Goal: Task Accomplishment & Management: Use online tool/utility

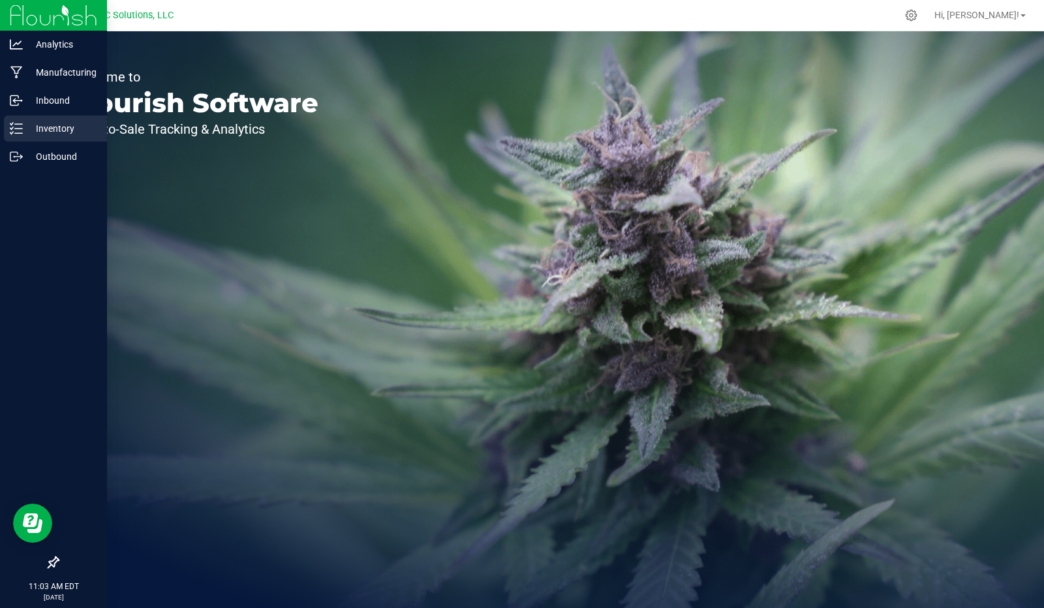
click at [50, 129] on p "Inventory" at bounding box center [62, 129] width 78 height 16
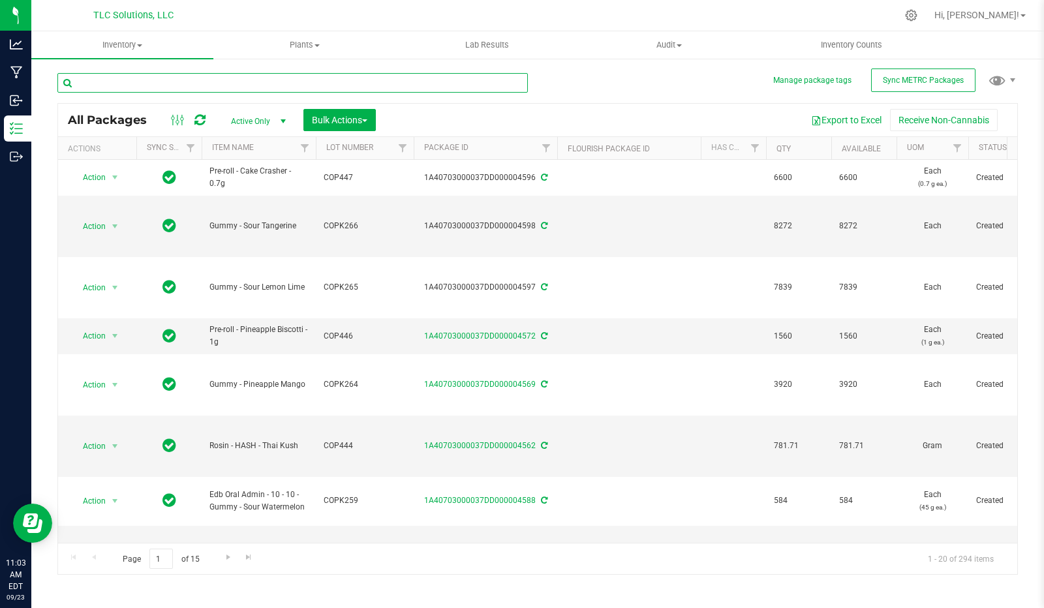
click at [149, 85] on input "text" at bounding box center [292, 83] width 470 height 20
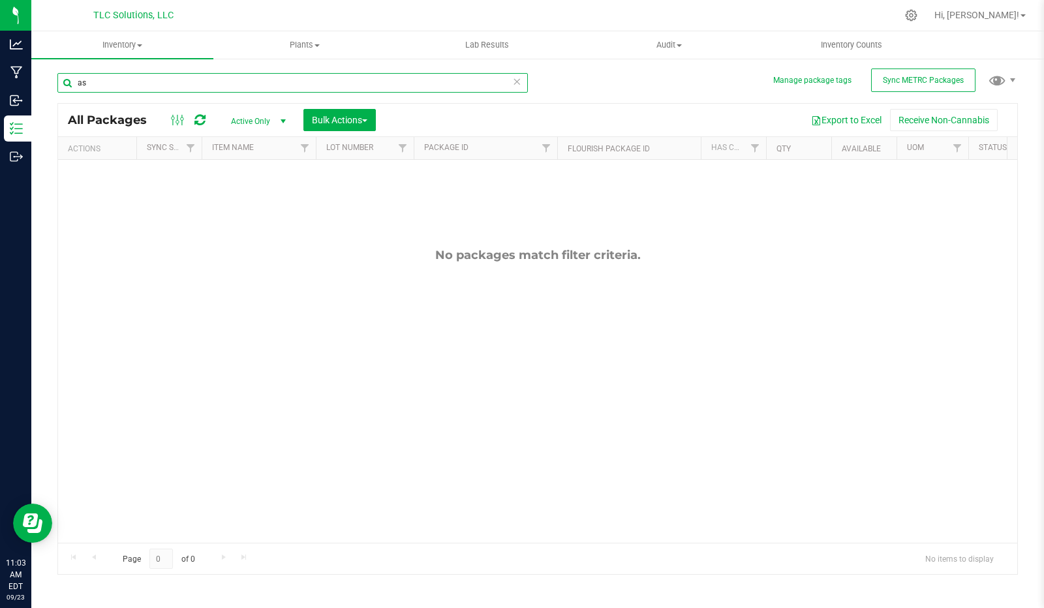
type input "a"
type input "acid"
click at [918, 16] on icon at bounding box center [911, 15] width 14 height 14
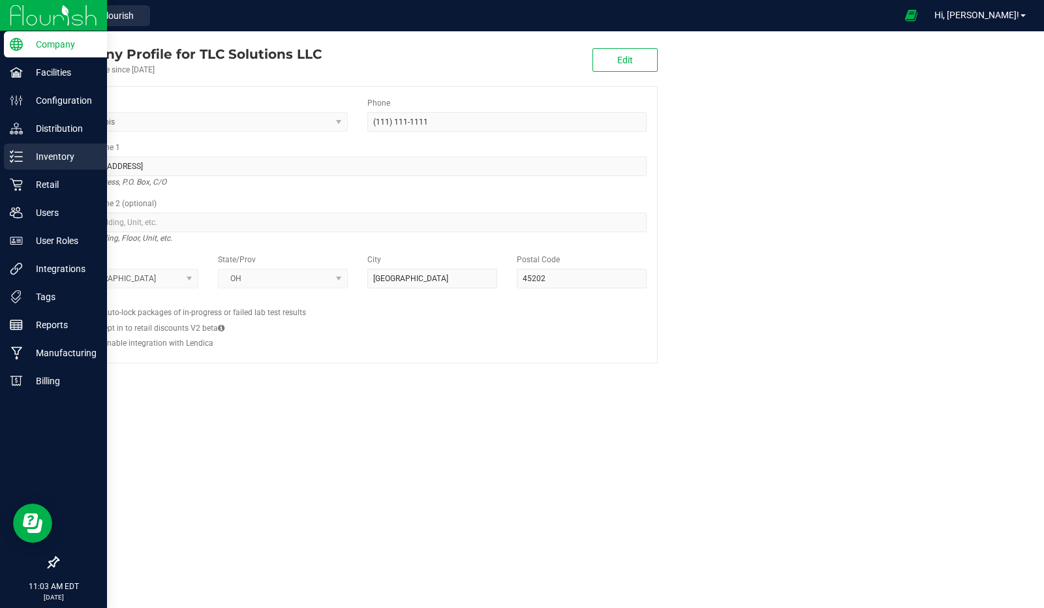
click at [75, 157] on p "Inventory" at bounding box center [62, 157] width 78 height 16
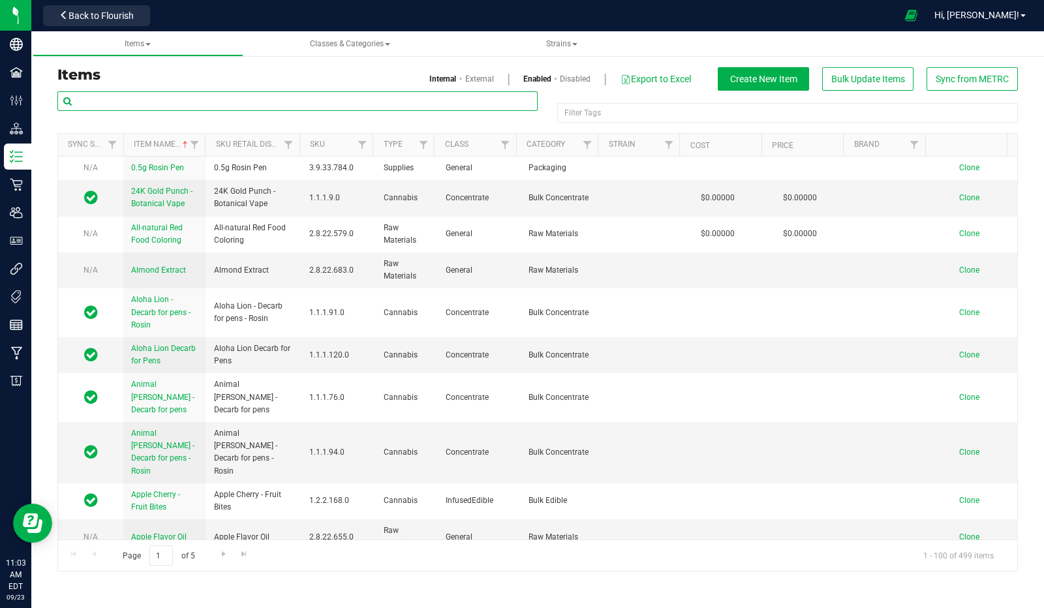
click at [147, 100] on input "text" at bounding box center [297, 101] width 480 height 20
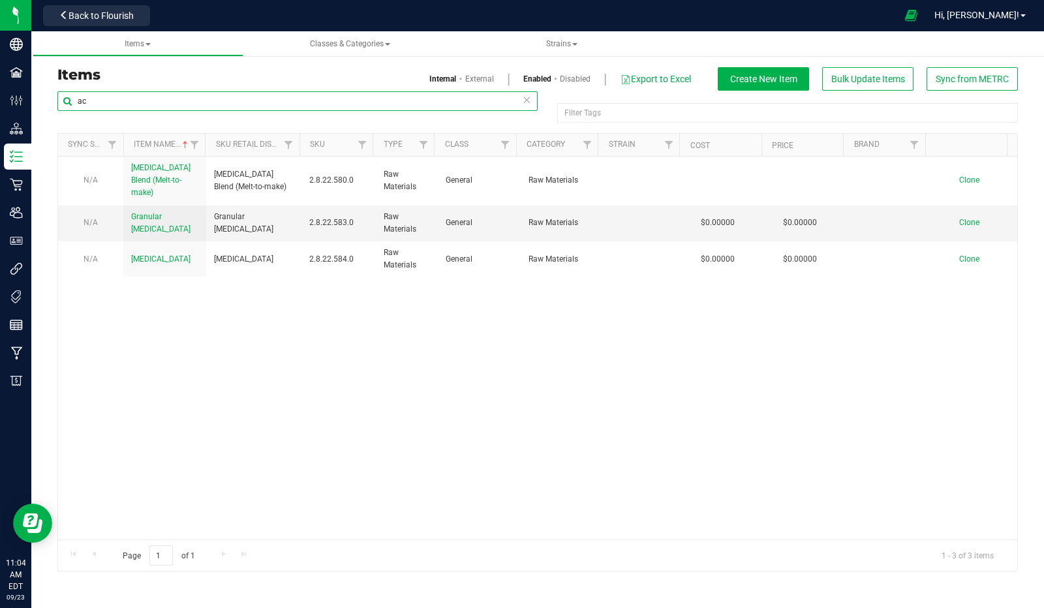
type input "a"
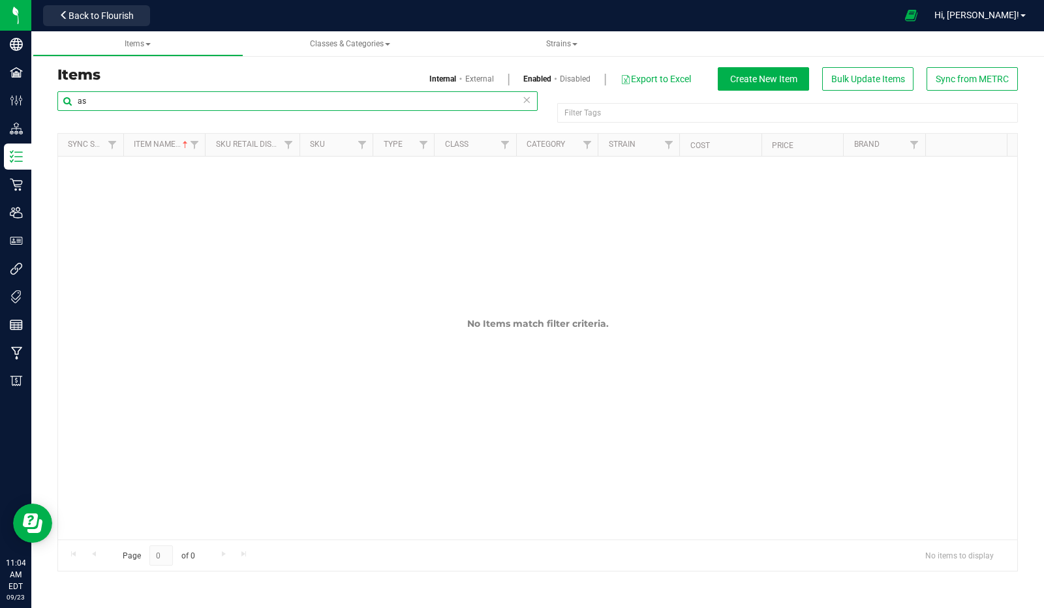
type input "a"
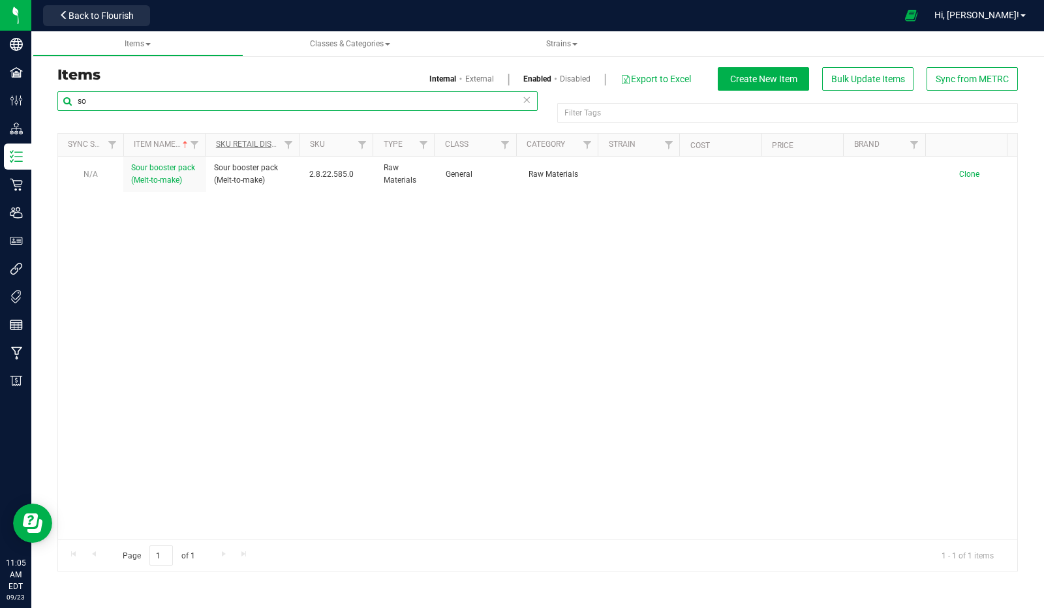
type input "s"
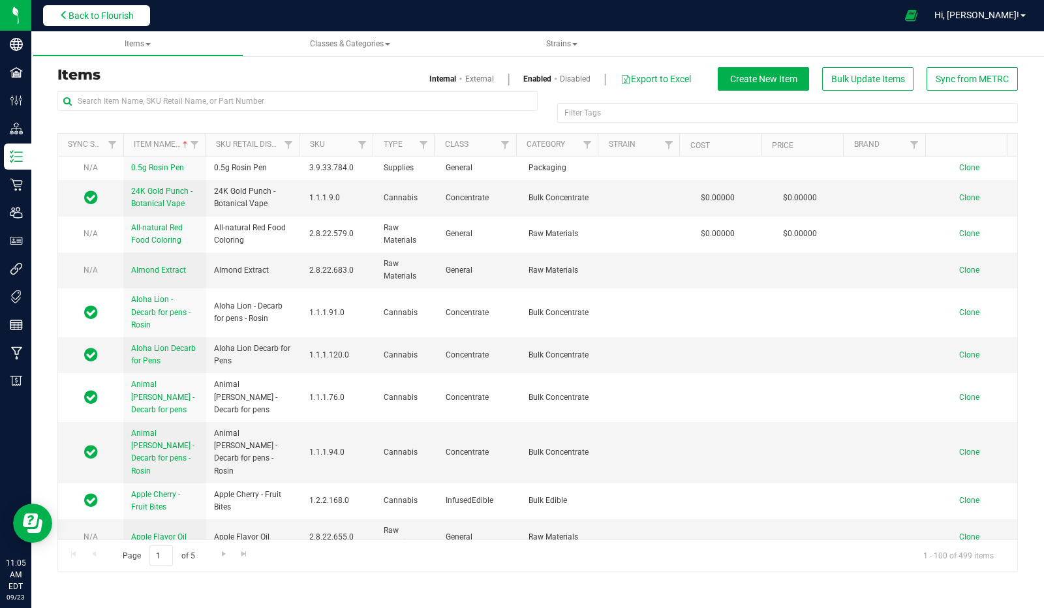
click at [106, 10] on span "Back to Flourish" at bounding box center [101, 15] width 65 height 10
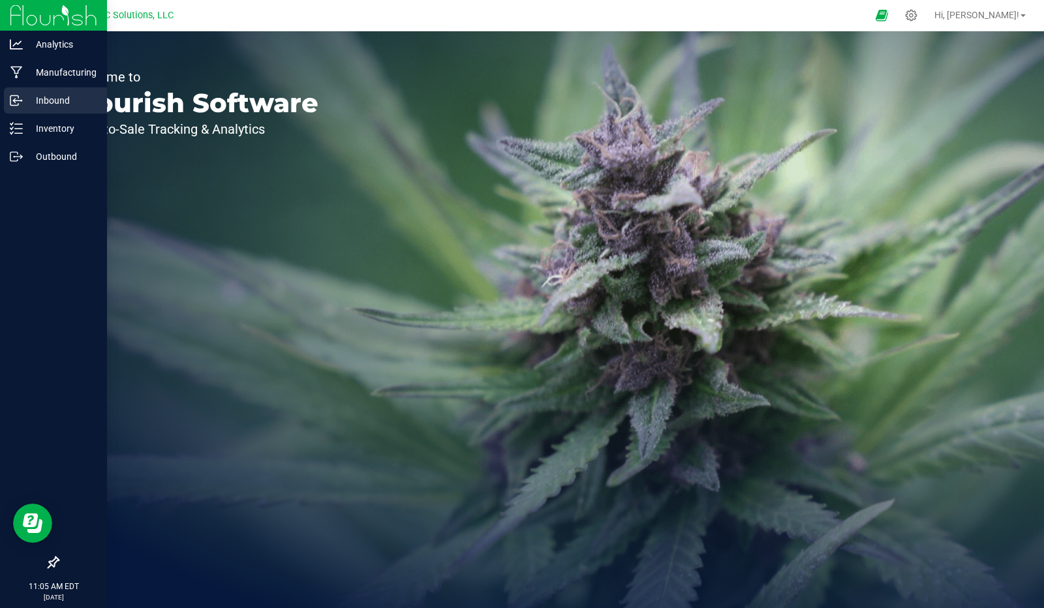
click at [44, 99] on p "Inbound" at bounding box center [62, 101] width 78 height 16
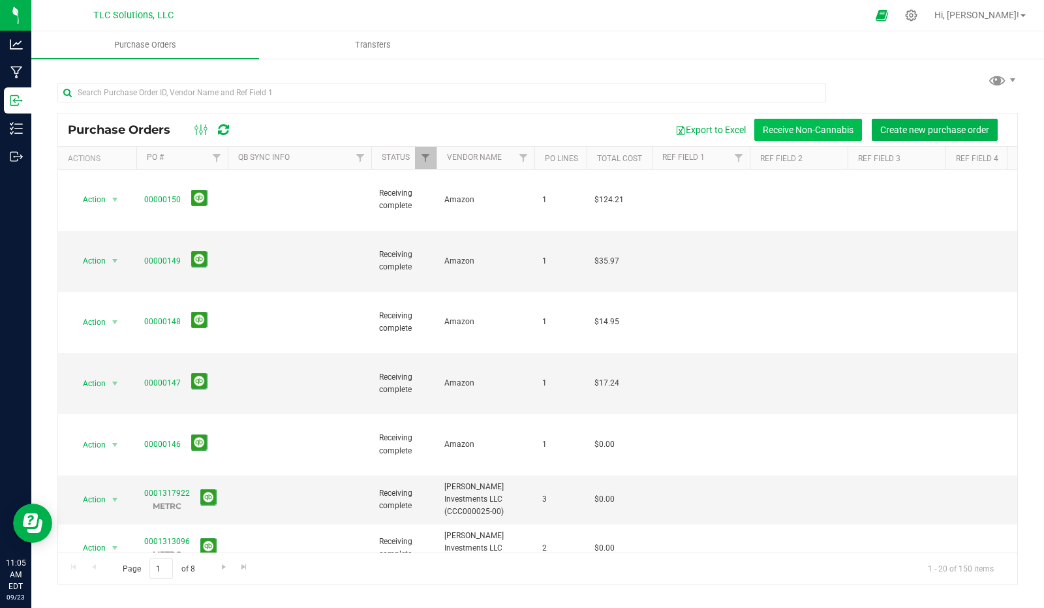
click at [793, 129] on button "Receive Non-Cannabis" at bounding box center [808, 130] width 108 height 22
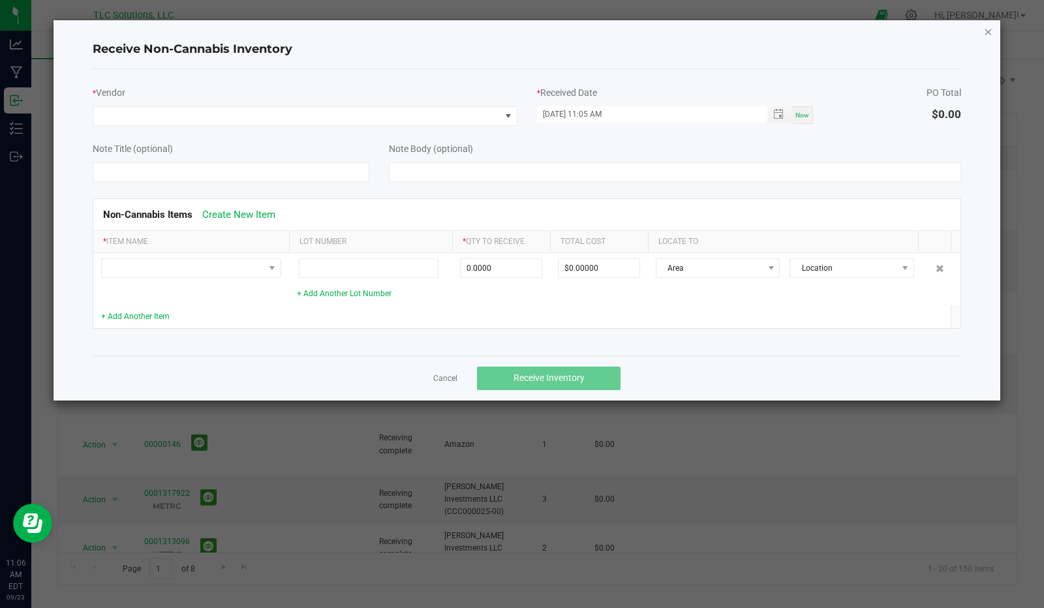
click at [987, 31] on icon "Close" at bounding box center [988, 31] width 9 height 16
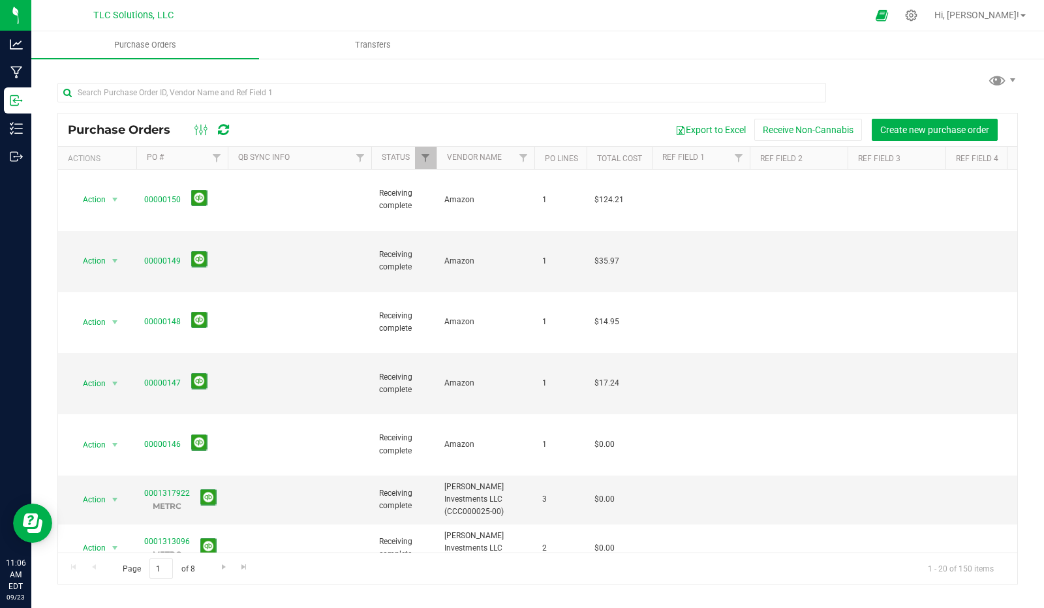
click at [487, 19] on div at bounding box center [551, 15] width 634 height 25
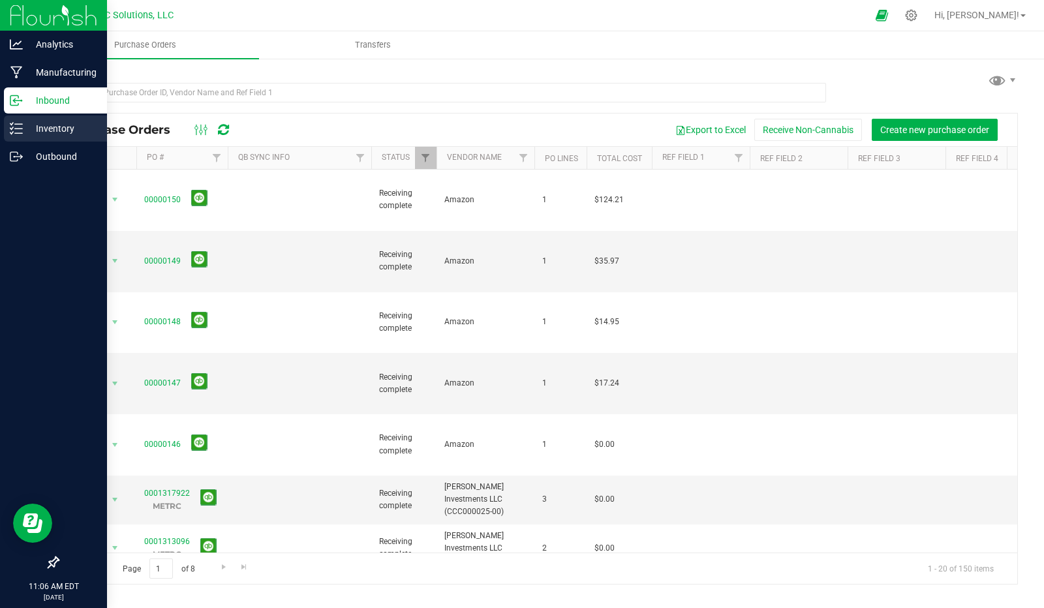
click at [57, 127] on p "Inventory" at bounding box center [62, 129] width 78 height 16
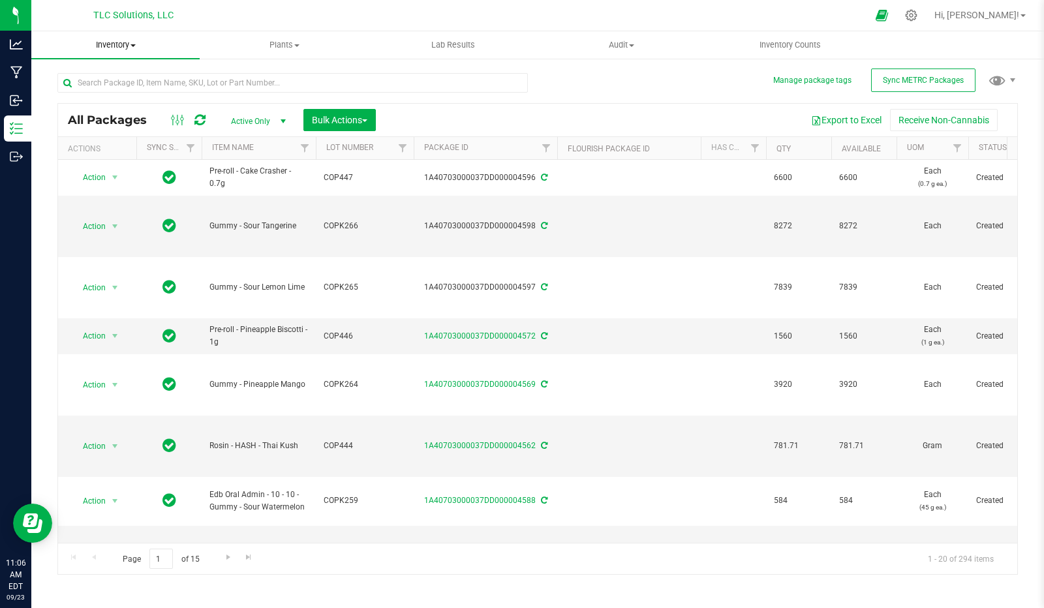
click at [134, 44] on span at bounding box center [133, 45] width 5 height 3
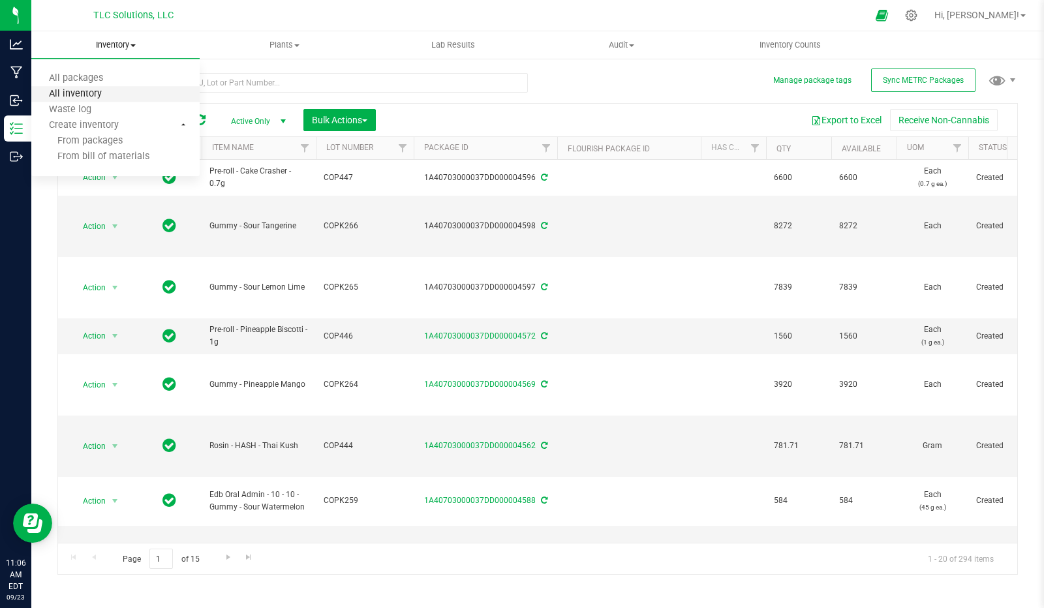
click at [85, 95] on span "All inventory" at bounding box center [75, 94] width 88 height 11
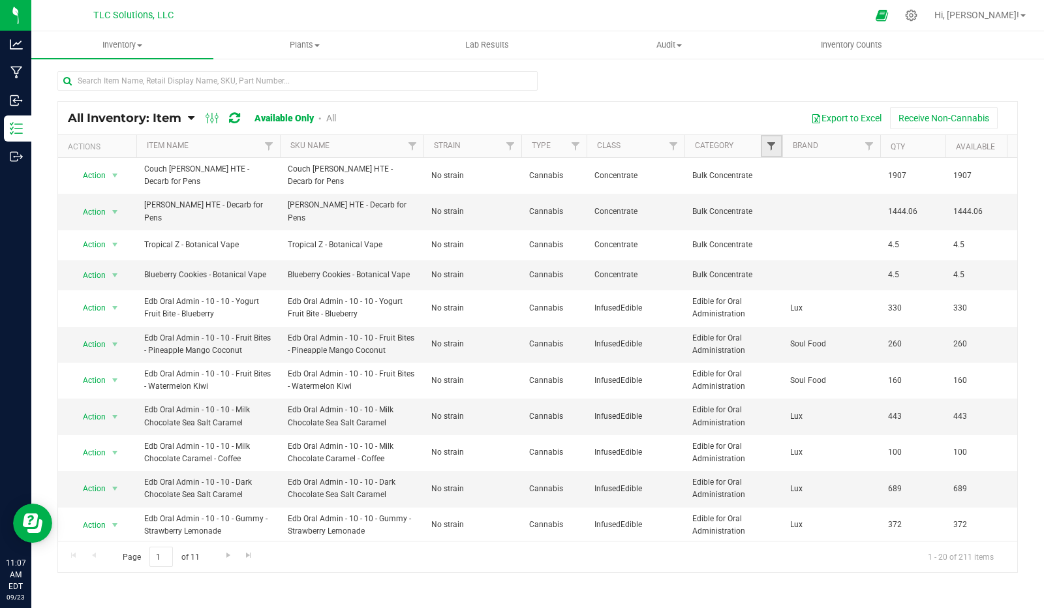
click at [772, 147] on span "Filter" at bounding box center [771, 146] width 10 height 10
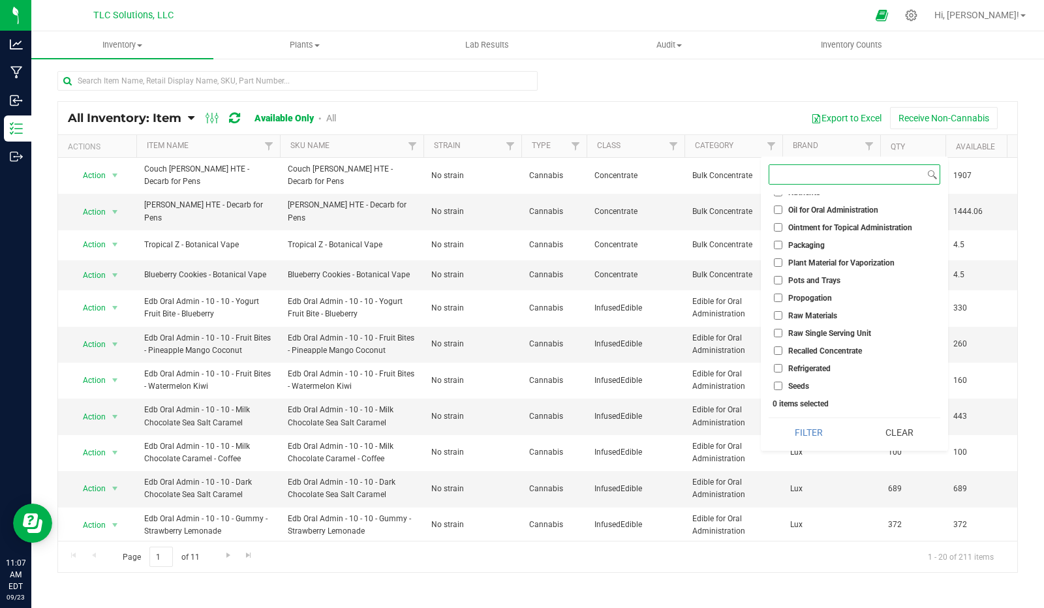
scroll to position [399, 0]
click at [777, 314] on input "Raw Materials" at bounding box center [778, 313] width 8 height 8
checkbox input "true"
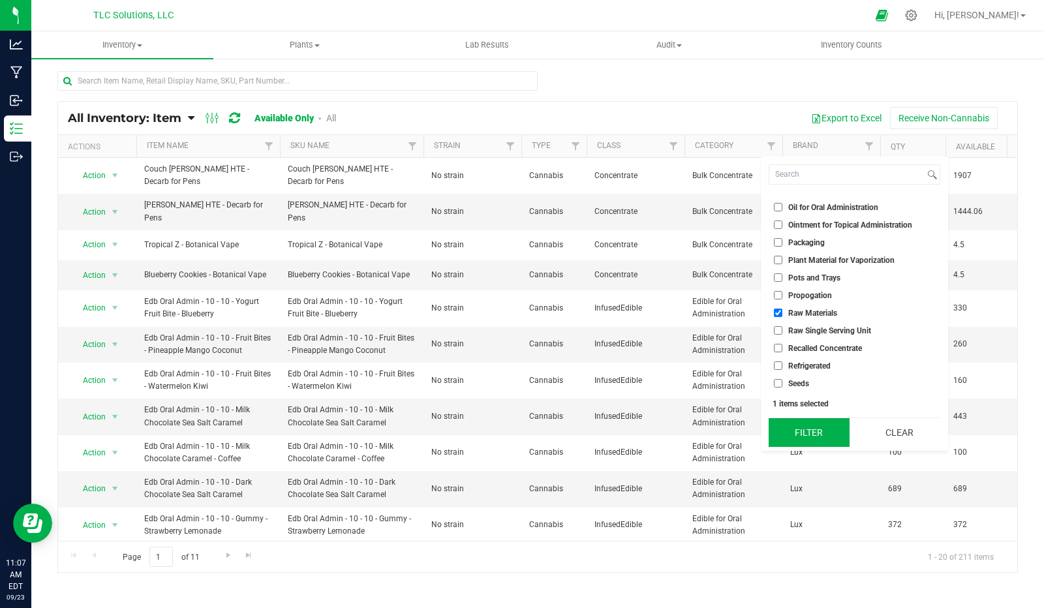
click at [829, 433] on button "Filter" at bounding box center [809, 432] width 81 height 29
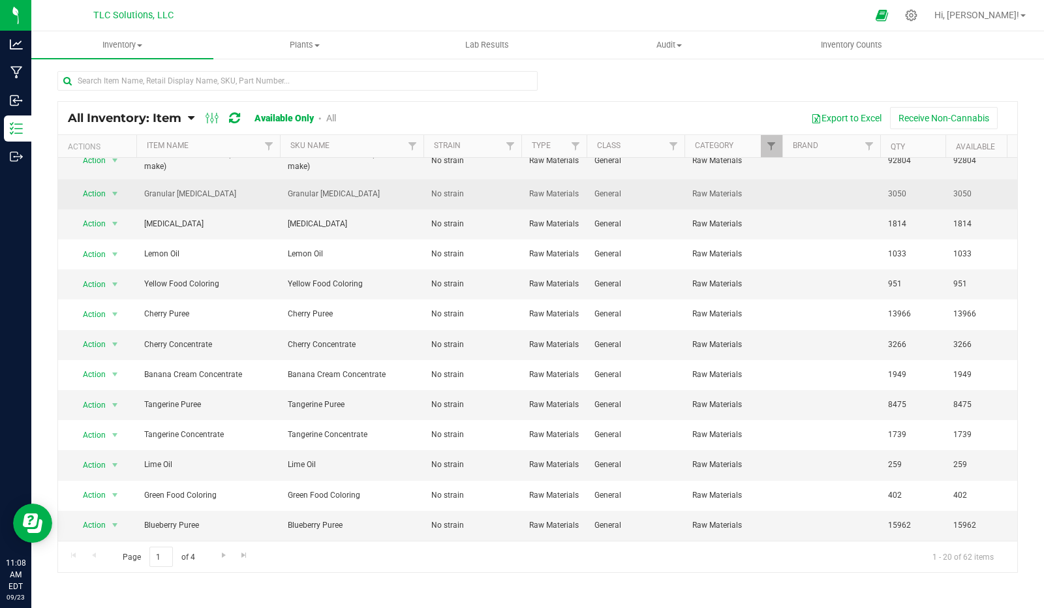
scroll to position [231, 0]
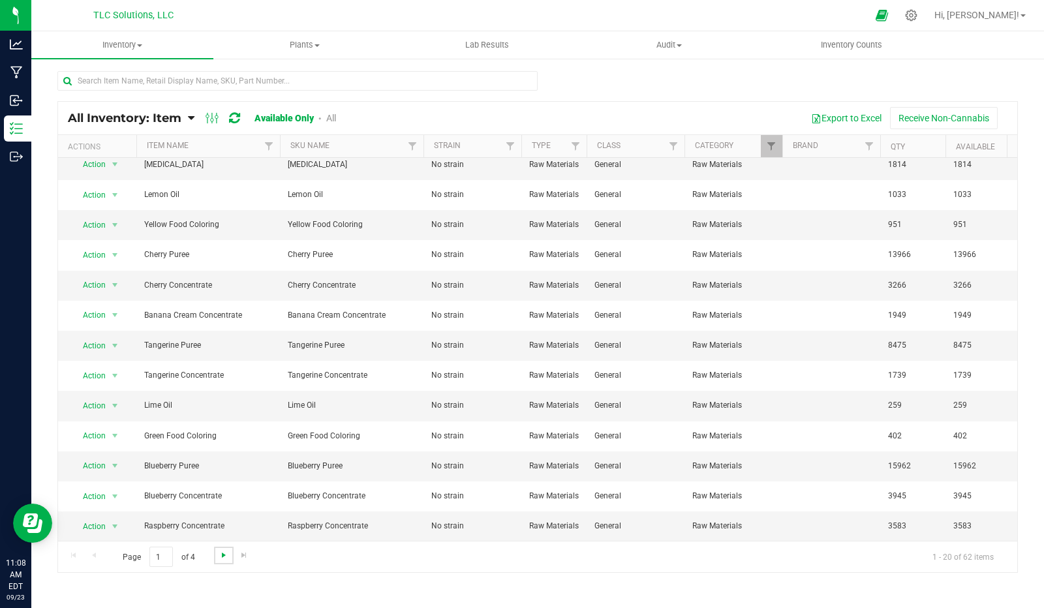
click at [219, 559] on span "Go to the next page" at bounding box center [224, 555] width 10 height 10
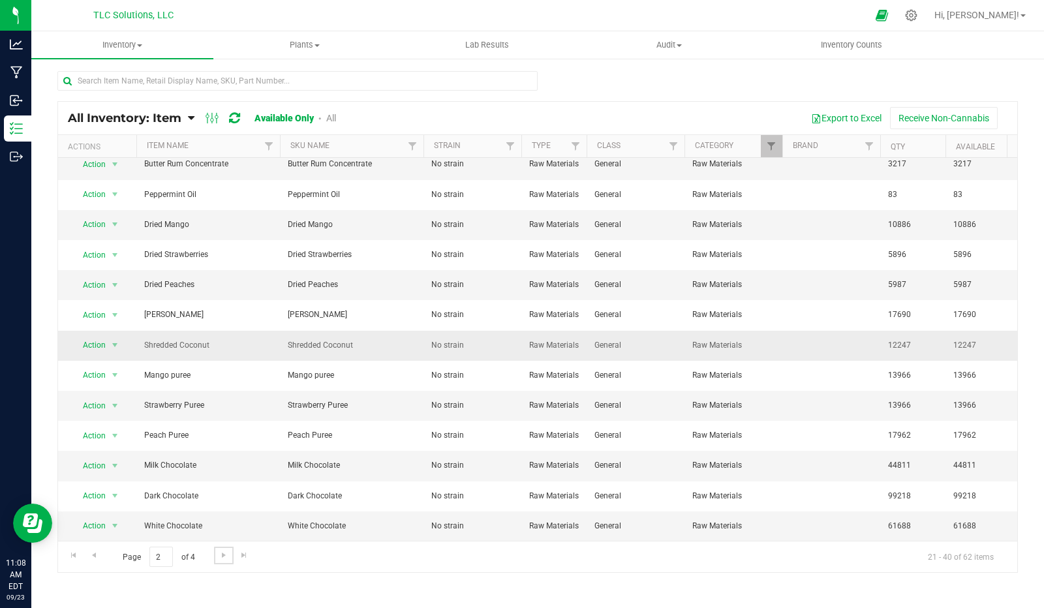
scroll to position [224, 0]
click at [221, 551] on span "Go to the next page" at bounding box center [224, 555] width 10 height 10
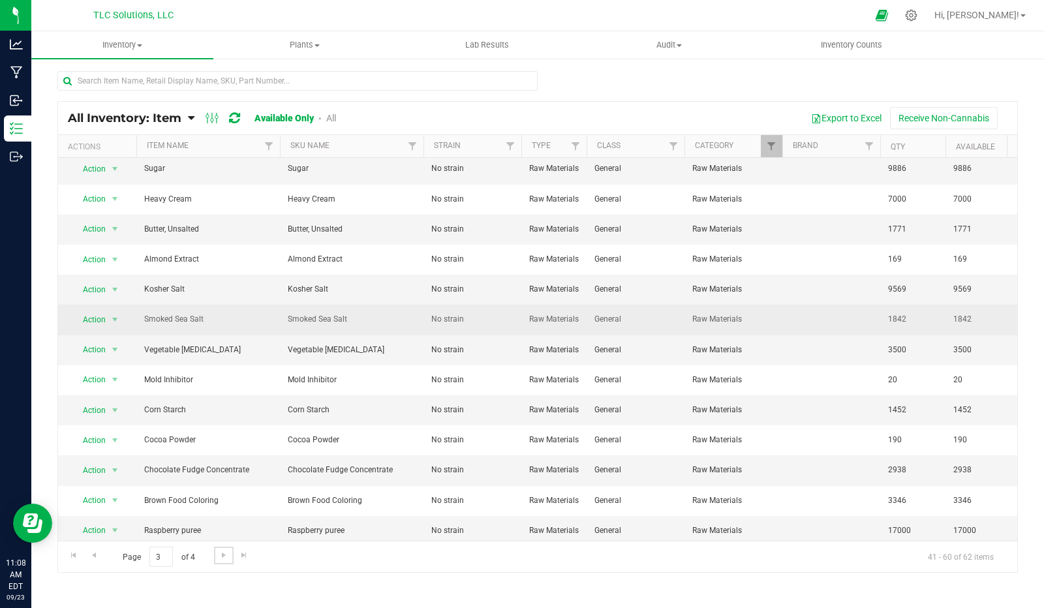
scroll to position [224, 0]
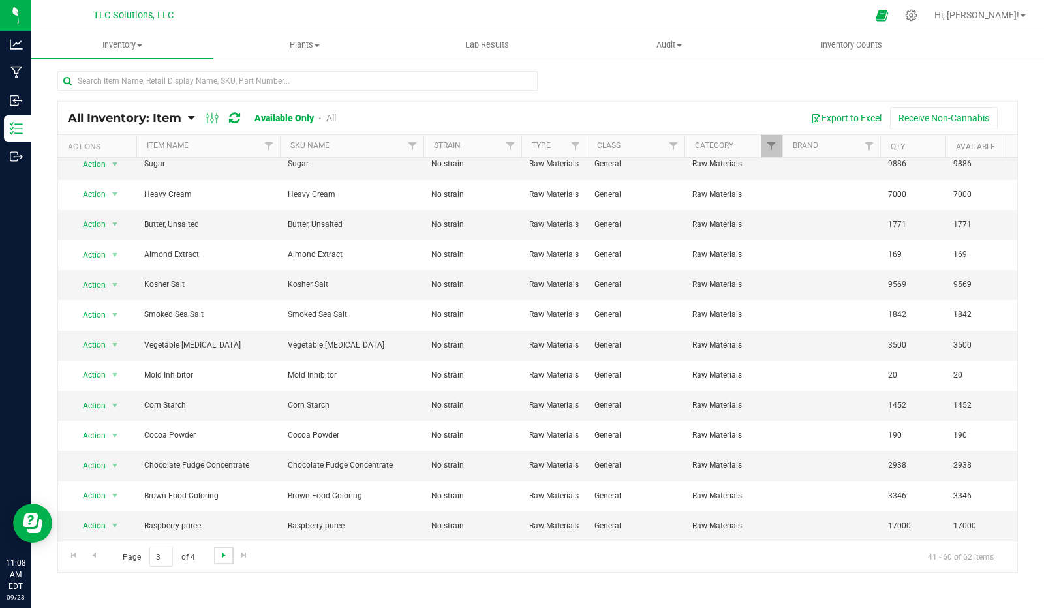
click at [223, 551] on span "Go to the next page" at bounding box center [224, 555] width 10 height 10
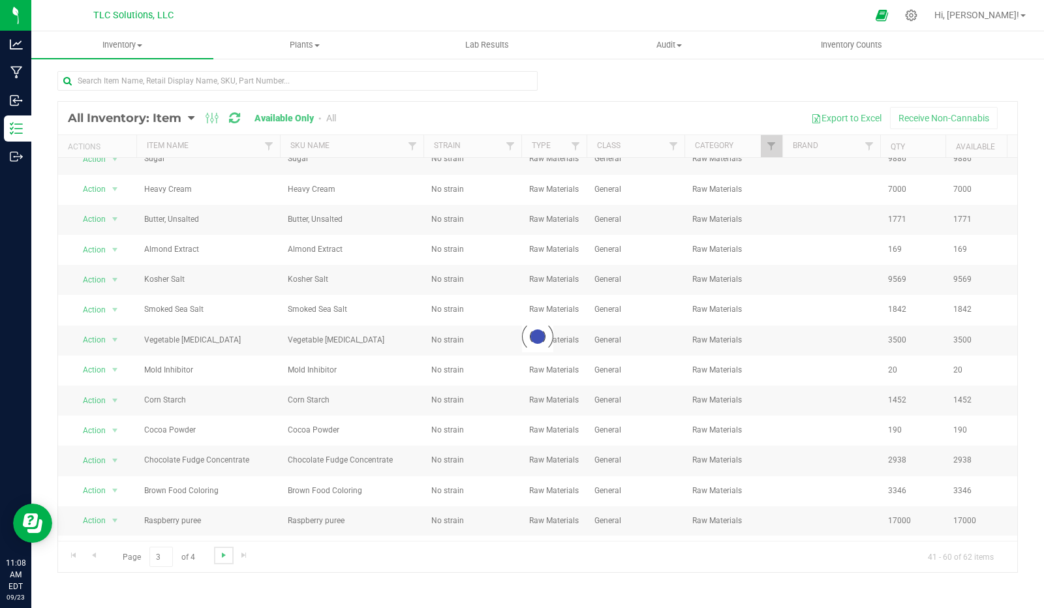
scroll to position [0, 0]
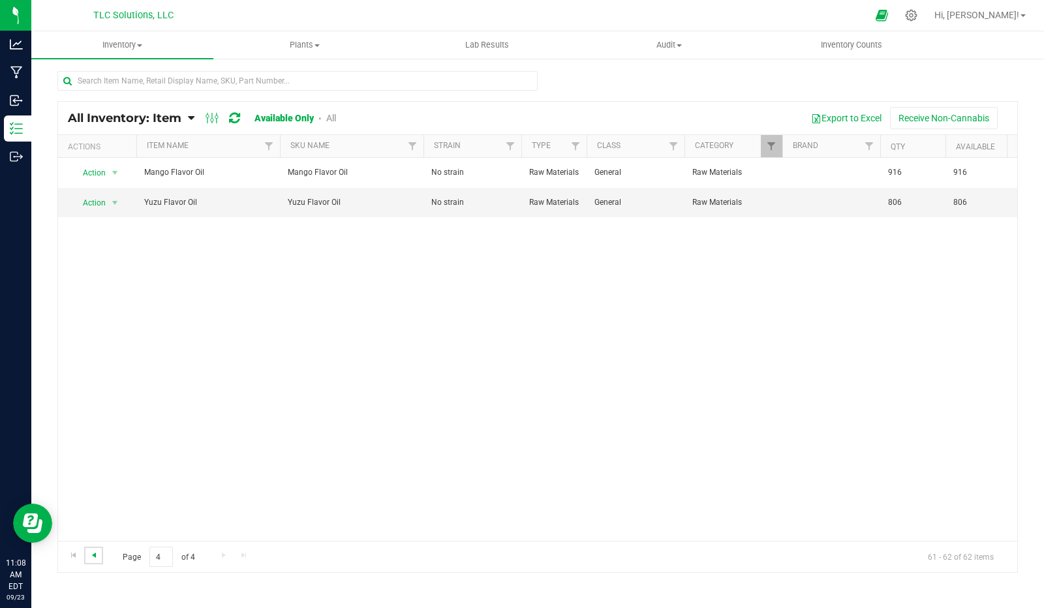
click at [94, 555] on span "Go to the previous page" at bounding box center [94, 555] width 10 height 10
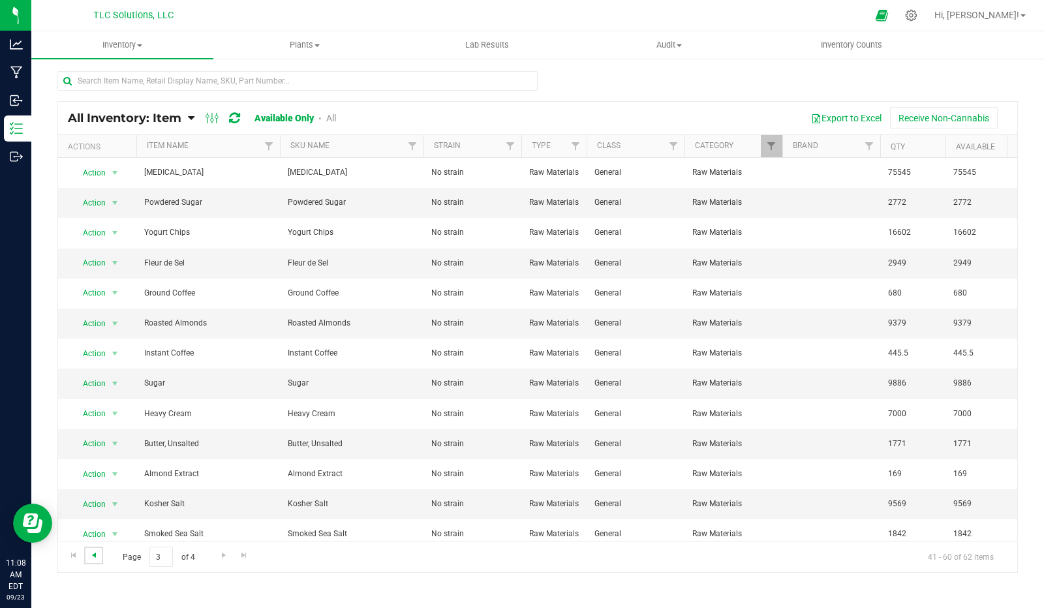
click at [94, 555] on span "Go to the previous page" at bounding box center [94, 555] width 10 height 10
click at [93, 556] on span "Go to the previous page" at bounding box center [94, 555] width 10 height 10
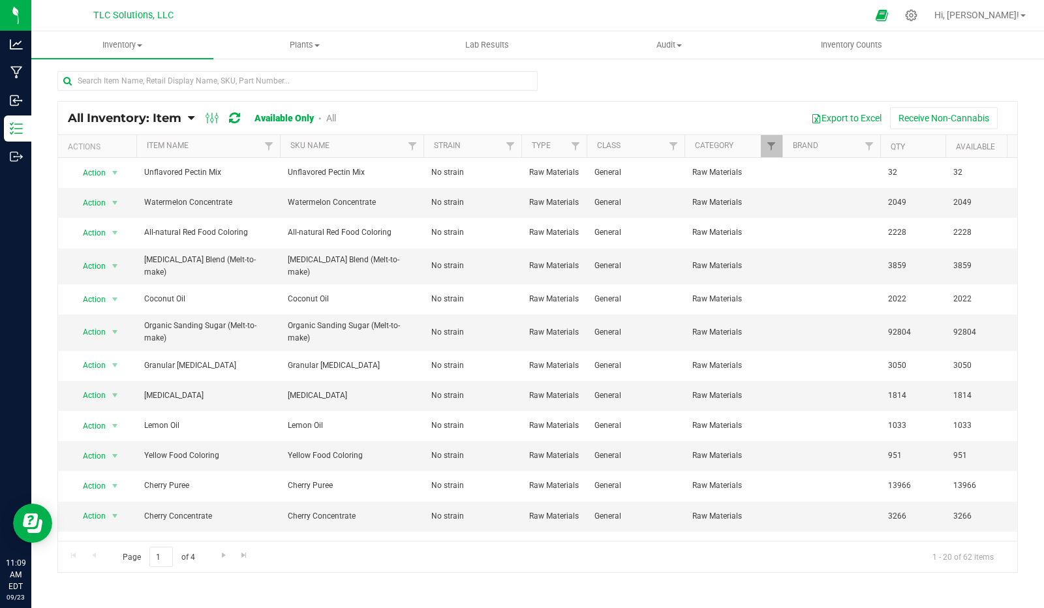
click at [93, 555] on div "Page 1 of 4 1 - 20 of 62 items" at bounding box center [537, 556] width 959 height 31
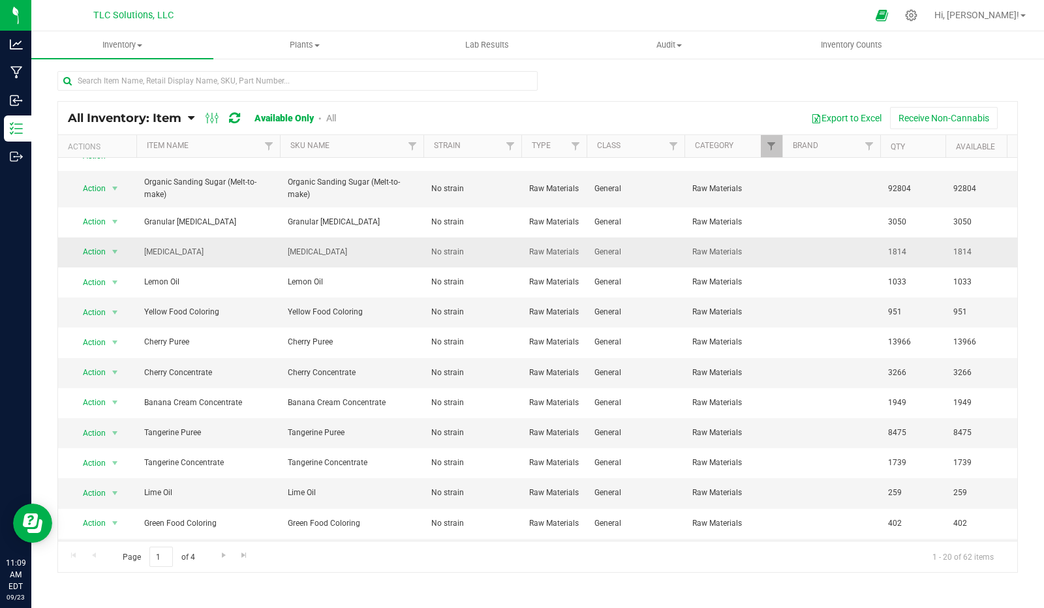
scroll to position [231, 0]
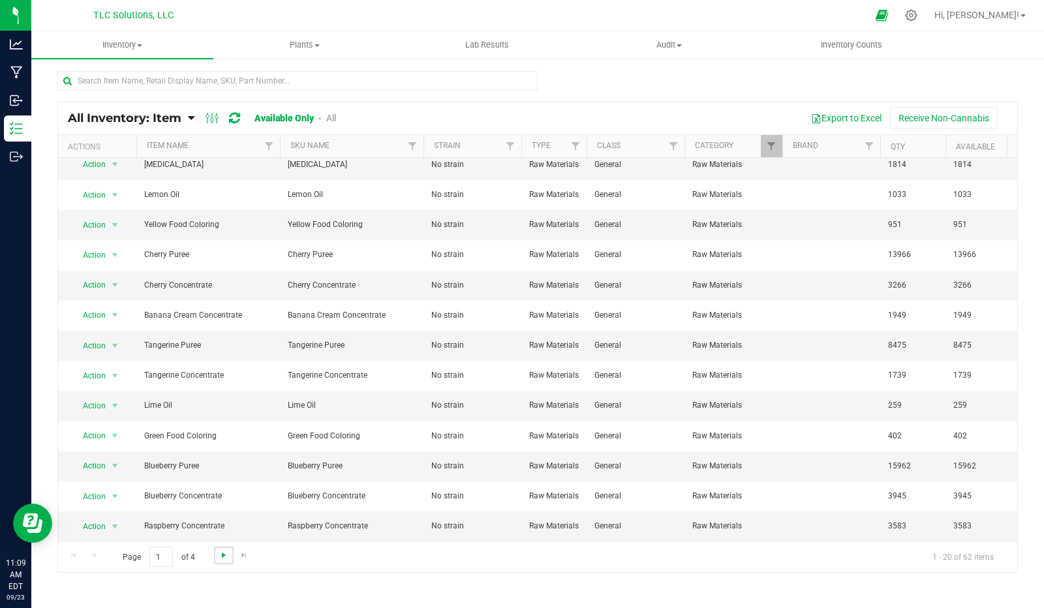
click at [223, 554] on span "Go to the next page" at bounding box center [224, 555] width 10 height 10
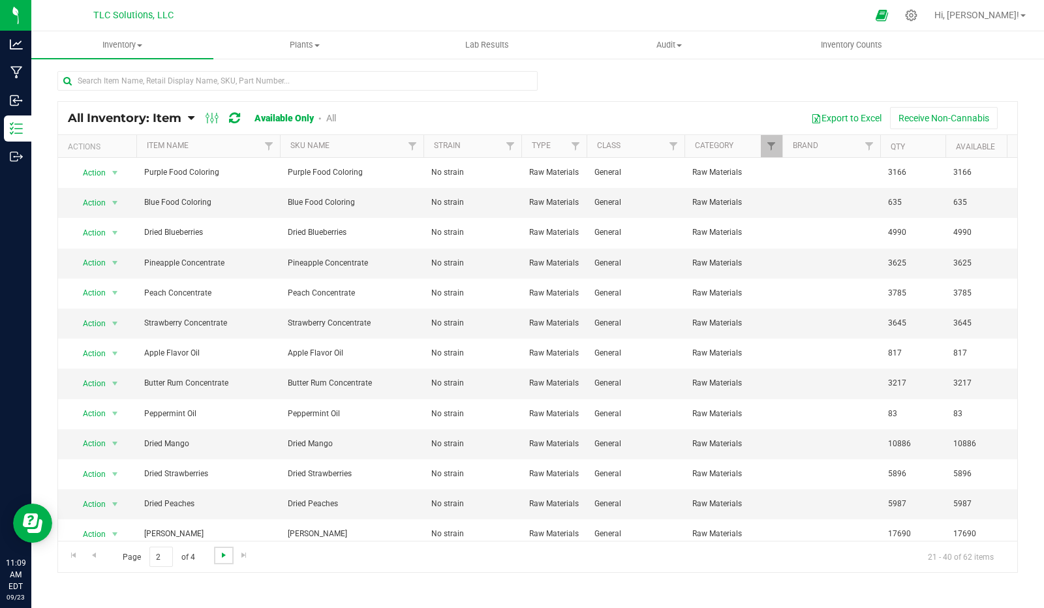
click at [223, 554] on span "Go to the next page" at bounding box center [224, 555] width 10 height 10
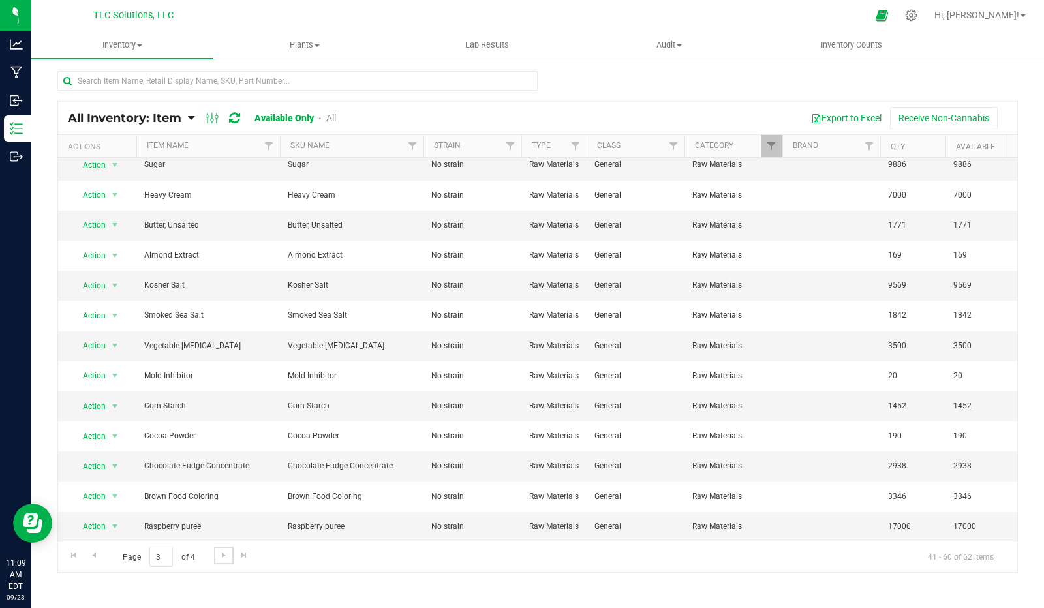
scroll to position [224, 0]
click at [224, 554] on span "Go to the next page" at bounding box center [224, 555] width 10 height 10
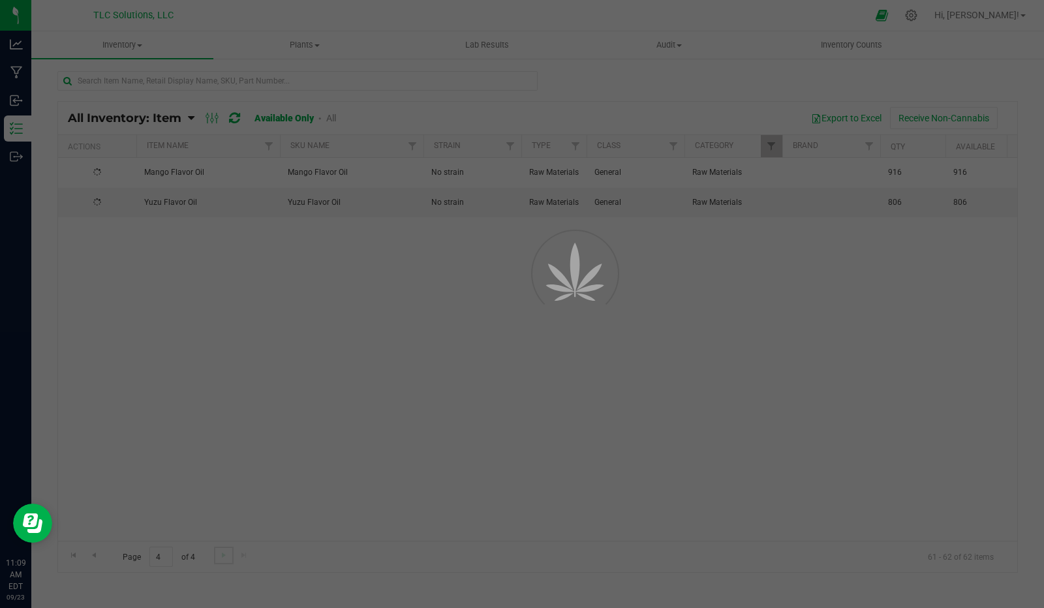
scroll to position [0, 0]
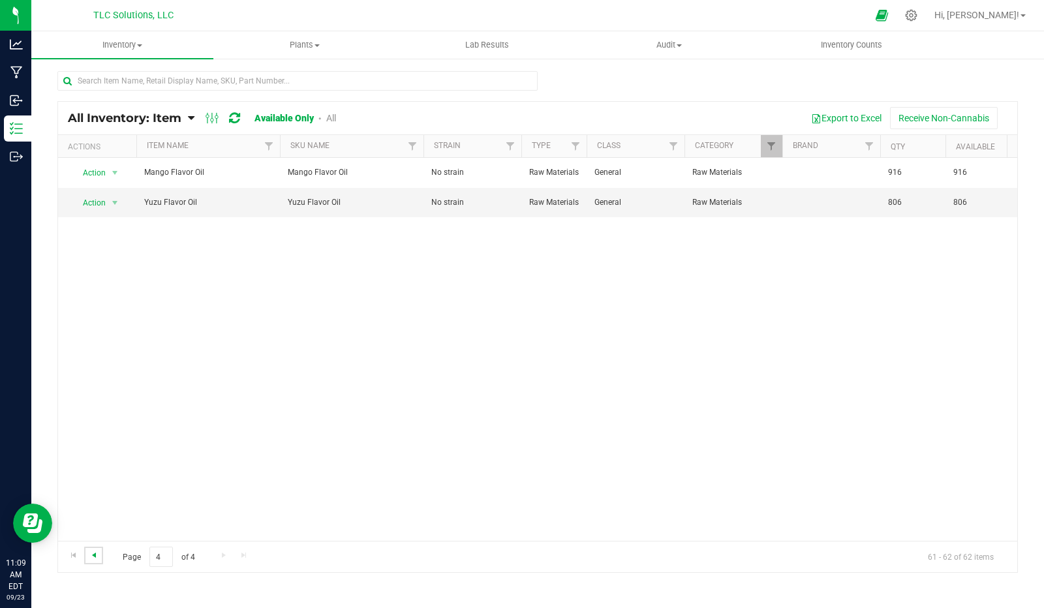
click at [93, 553] on span "Go to the previous page" at bounding box center [94, 555] width 10 height 10
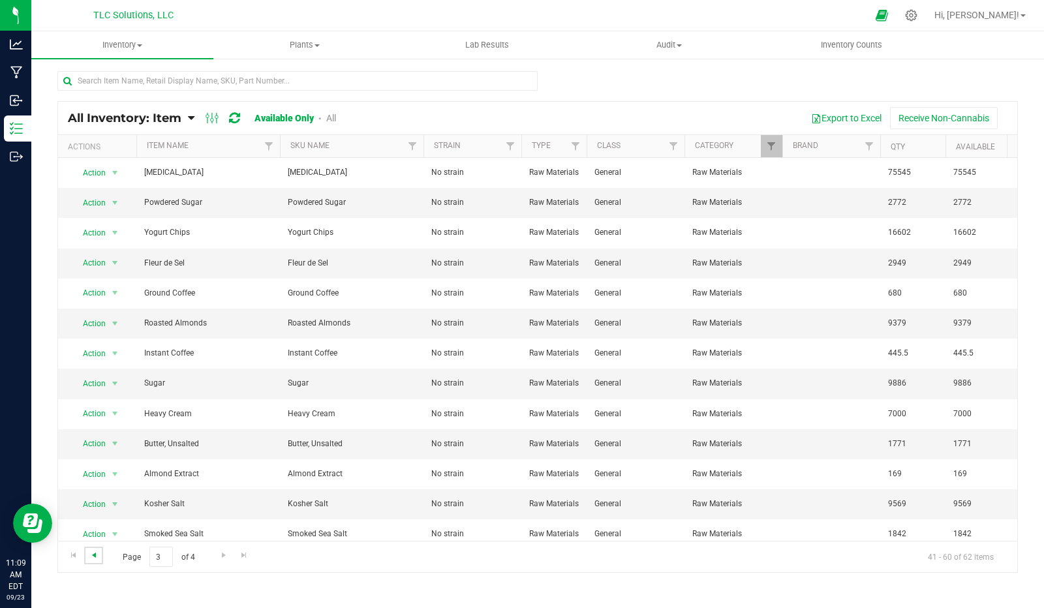
click at [93, 553] on span "Go to the previous page" at bounding box center [94, 555] width 10 height 10
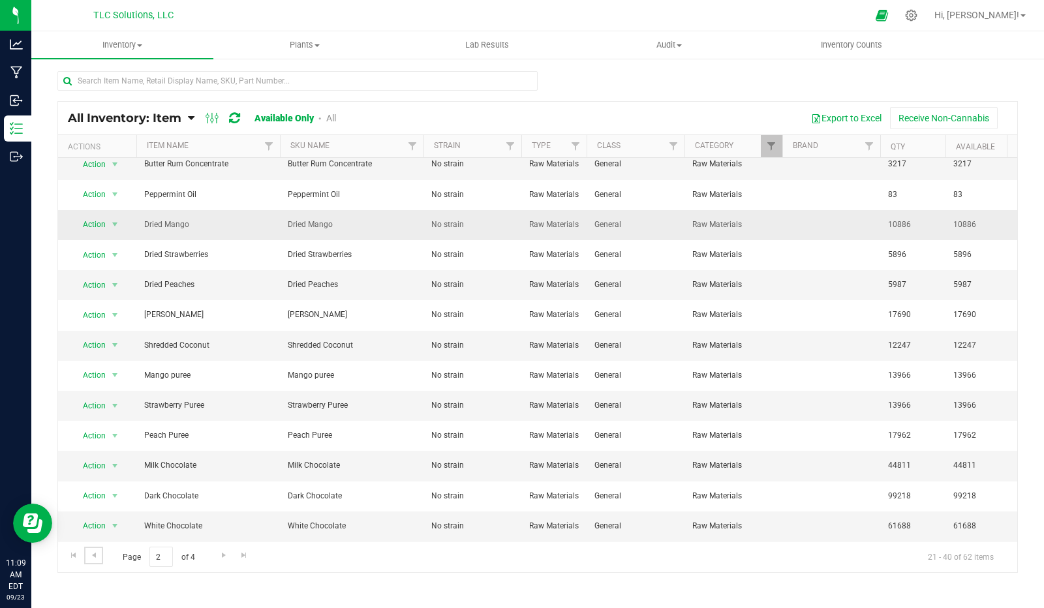
scroll to position [224, 0]
click at [93, 555] on span "Go to the previous page" at bounding box center [94, 555] width 10 height 10
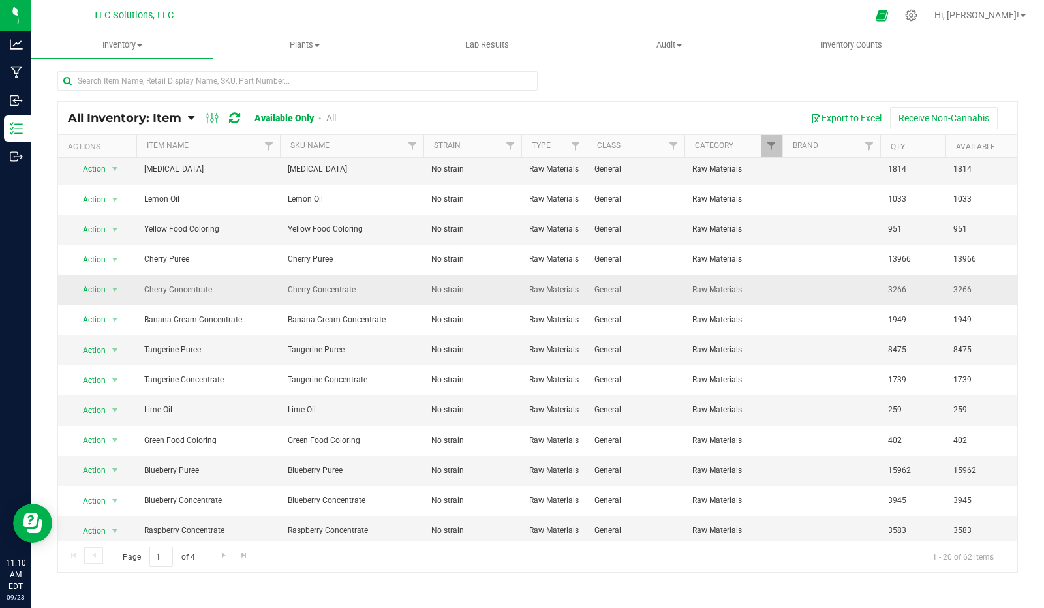
scroll to position [231, 0]
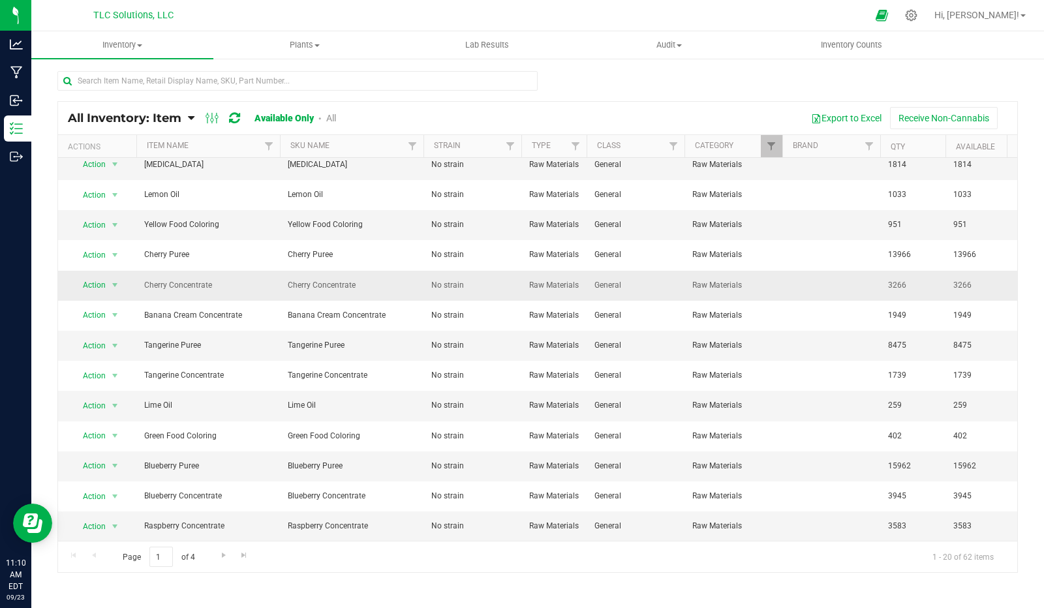
drag, startPoint x: 91, startPoint y: 557, endPoint x: 474, endPoint y: 276, distance: 474.3
drag, startPoint x: 474, startPoint y: 276, endPoint x: 223, endPoint y: 557, distance: 376.2
click at [223, 557] on span "Go to the next page" at bounding box center [224, 555] width 10 height 10
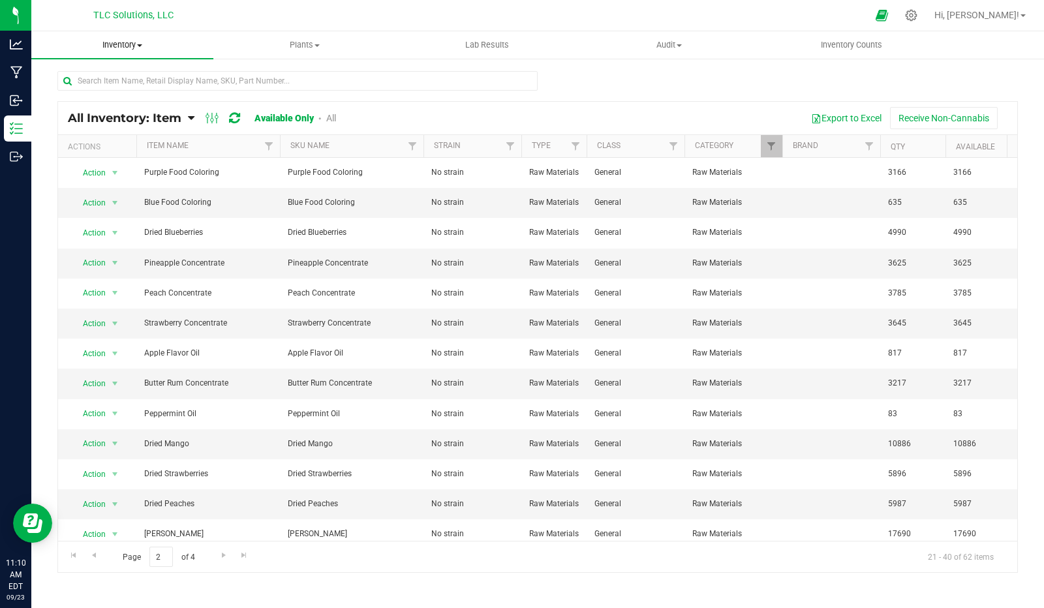
click at [141, 42] on span "Inventory" at bounding box center [122, 45] width 182 height 12
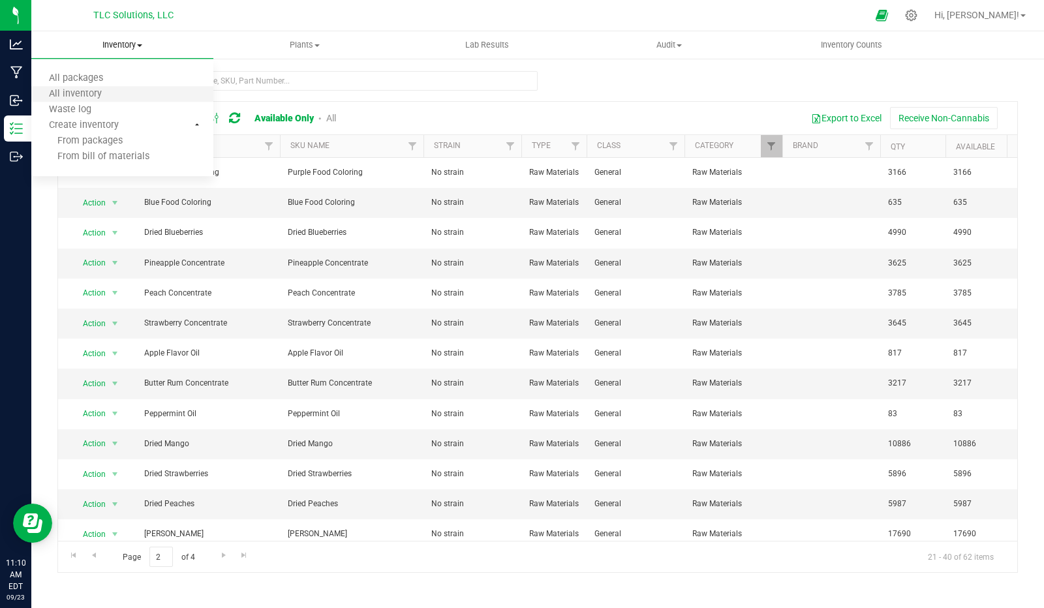
click at [65, 100] on span "All inventory" at bounding box center [75, 94] width 88 height 11
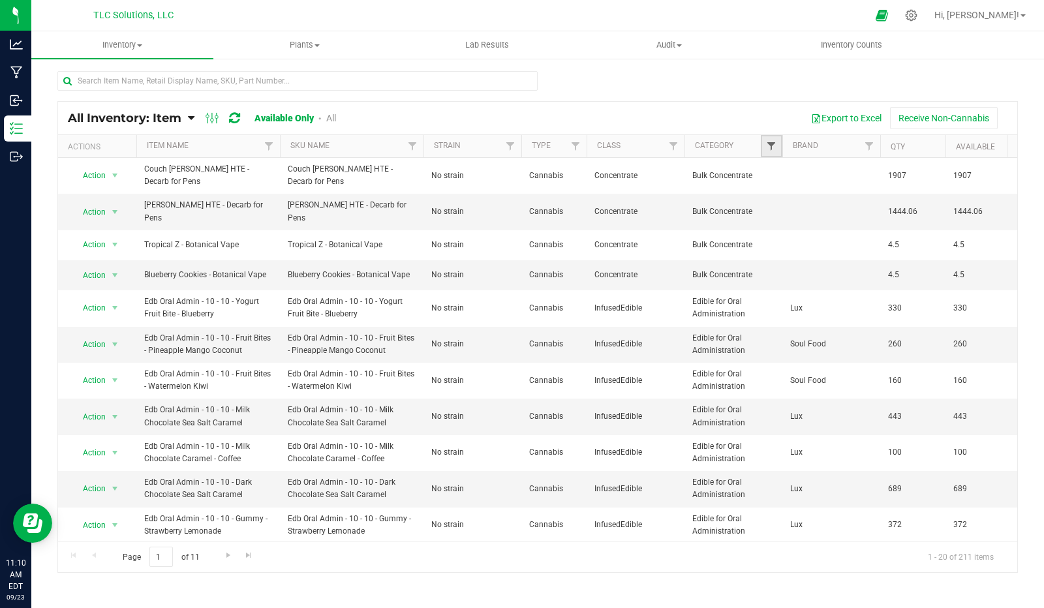
click at [776, 149] on span "Filter" at bounding box center [771, 146] width 10 height 10
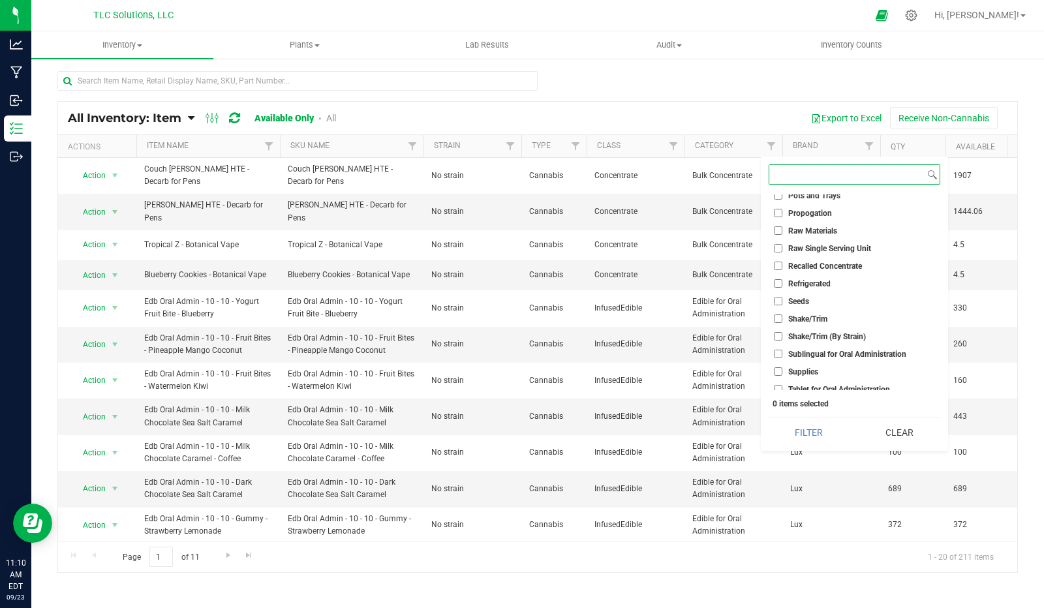
scroll to position [481, 0]
click at [776, 231] on input "Raw Materials" at bounding box center [778, 231] width 8 height 8
checkbox input "true"
click at [805, 434] on button "Filter" at bounding box center [809, 432] width 81 height 29
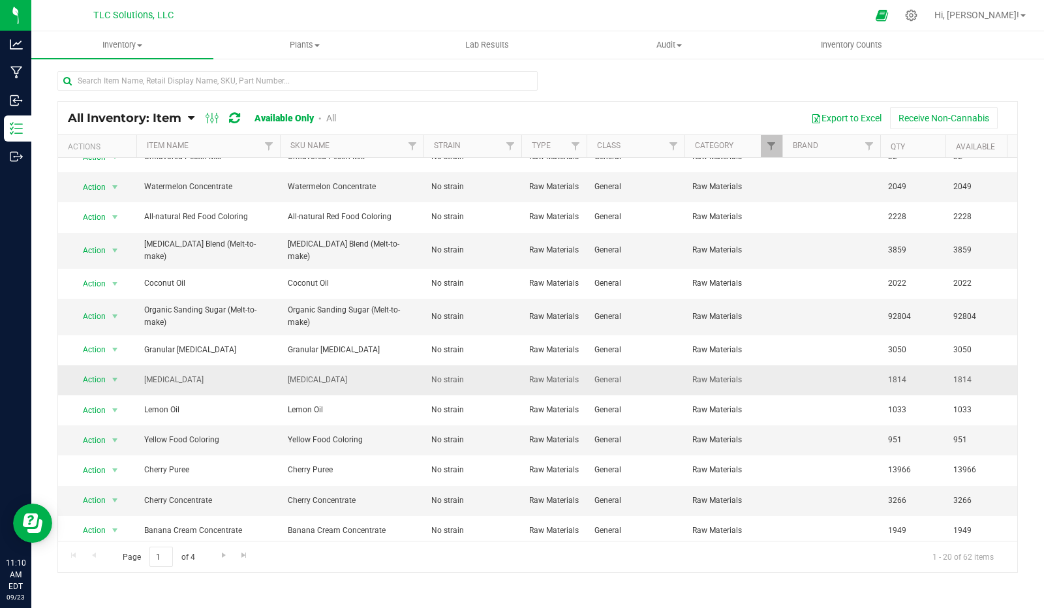
scroll to position [16, 0]
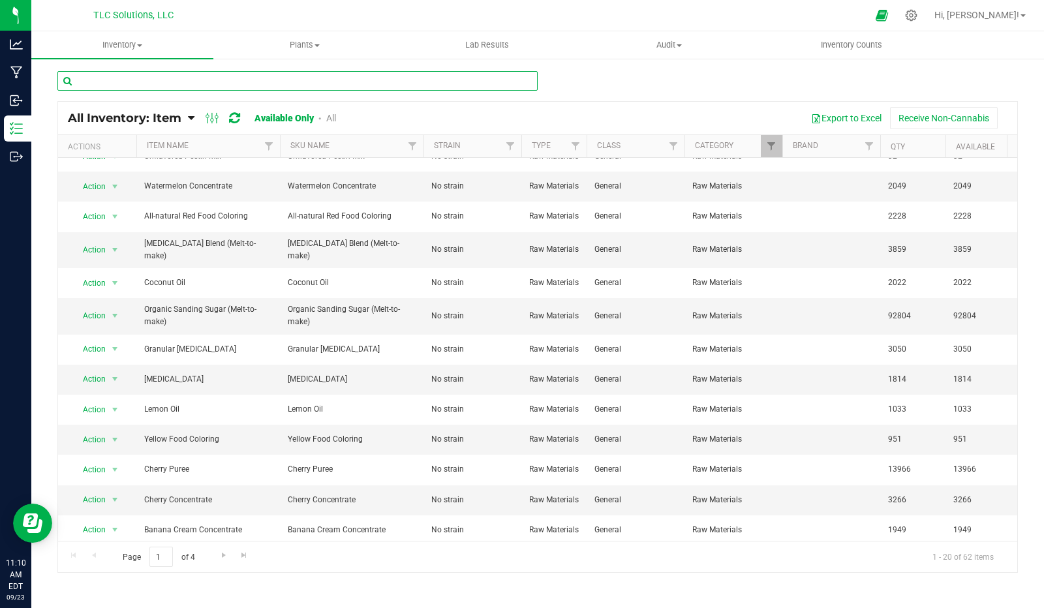
click at [144, 77] on input "text" at bounding box center [297, 81] width 480 height 20
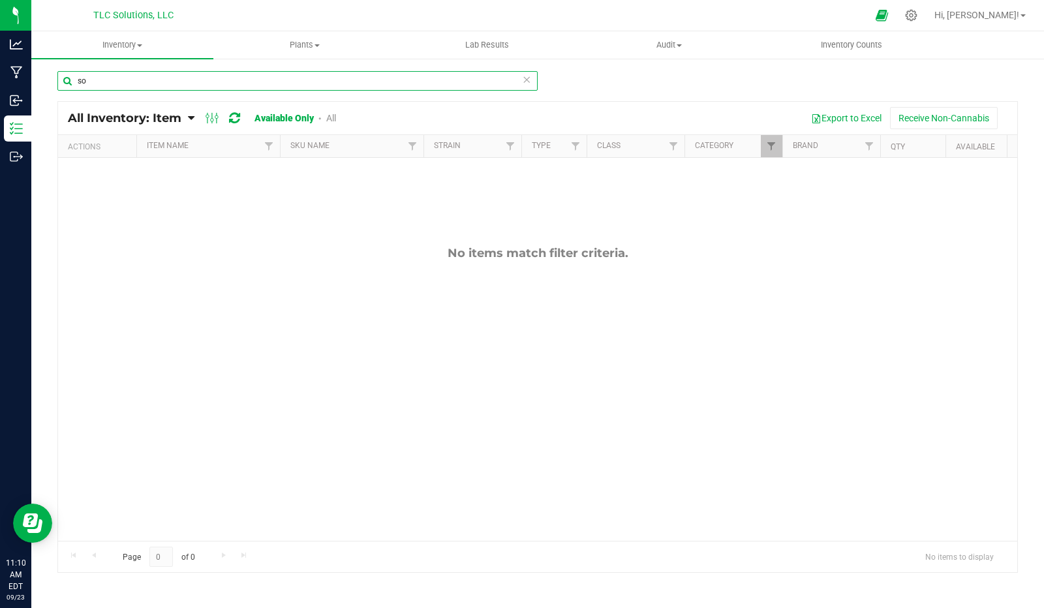
type input "s"
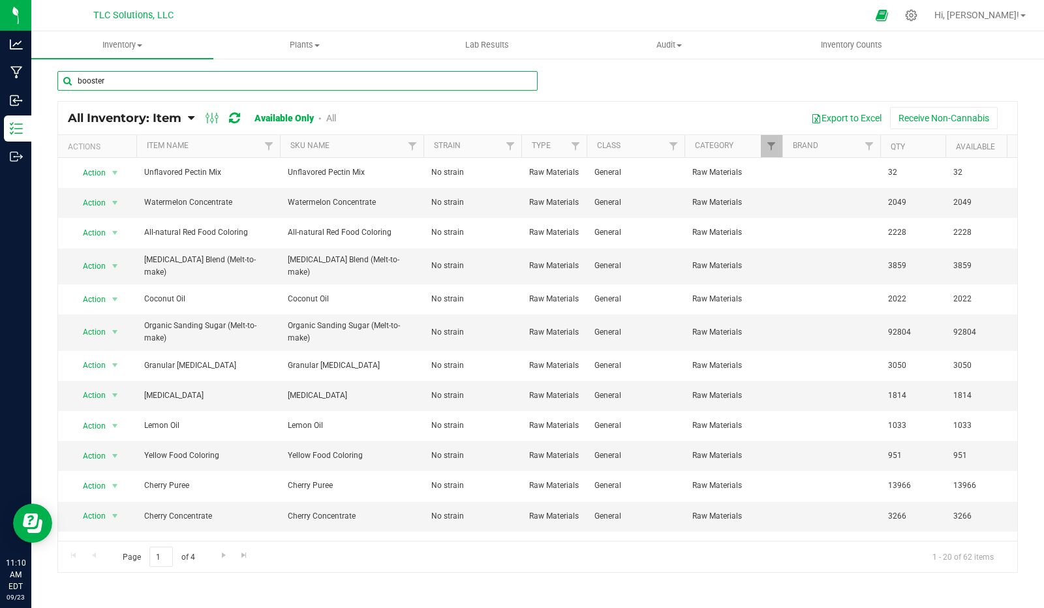
type input "booster"
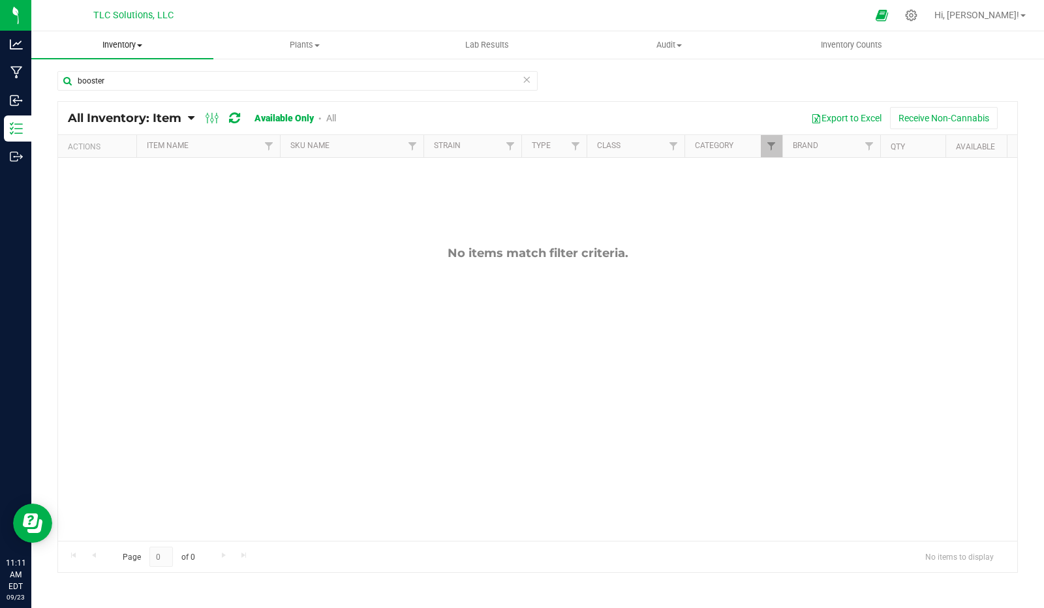
click at [139, 44] on span "Inventory" at bounding box center [122, 45] width 182 height 12
click at [97, 97] on span "All inventory" at bounding box center [75, 94] width 88 height 11
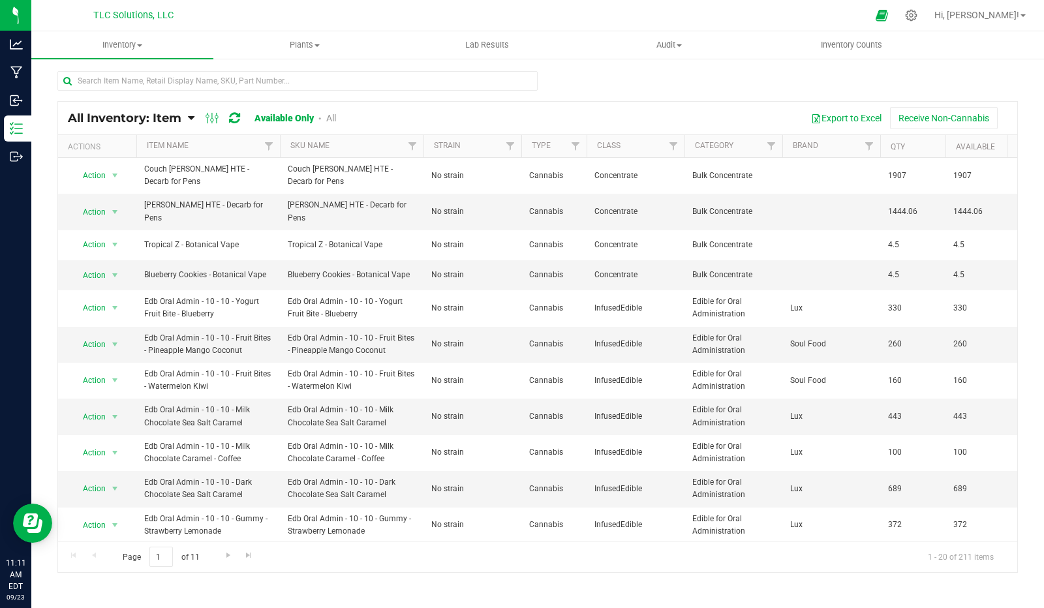
click at [331, 115] on link "All" at bounding box center [331, 118] width 10 height 10
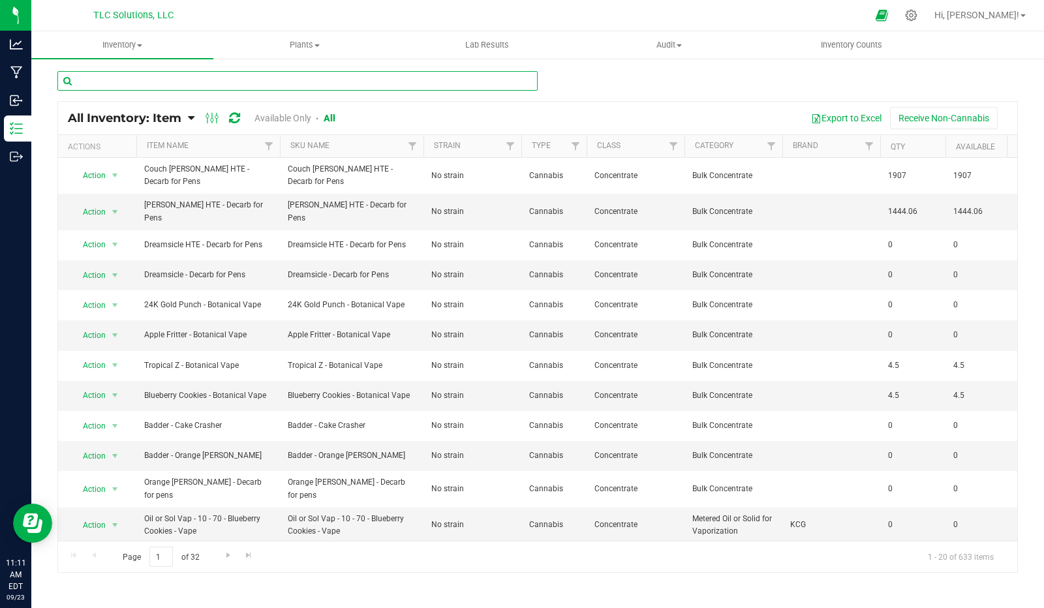
click at [169, 79] on input "text" at bounding box center [297, 81] width 480 height 20
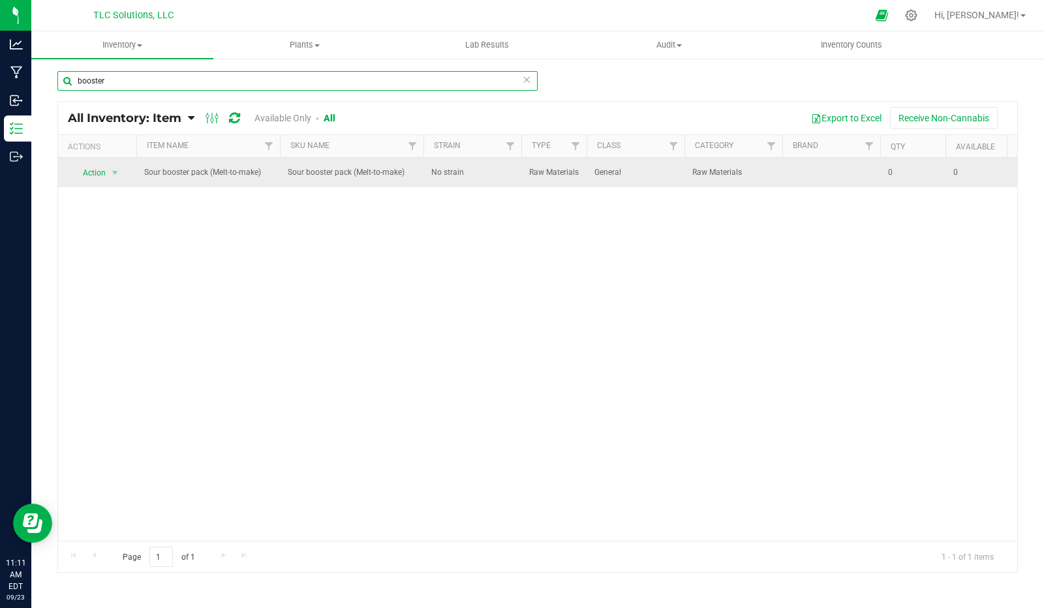
type input "booster"
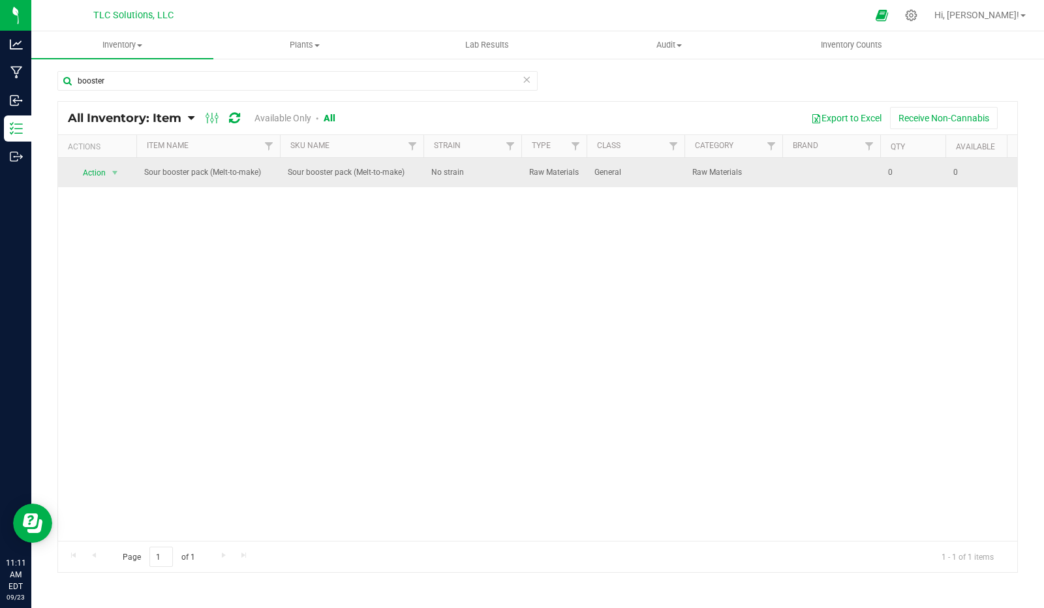
click at [190, 174] on span "Sour booster pack (Melt-to-make)" at bounding box center [208, 172] width 128 height 12
click at [155, 170] on span "Sour booster pack (Melt-to-make)" at bounding box center [208, 172] width 128 height 12
click at [116, 168] on span "select" at bounding box center [115, 173] width 10 height 10
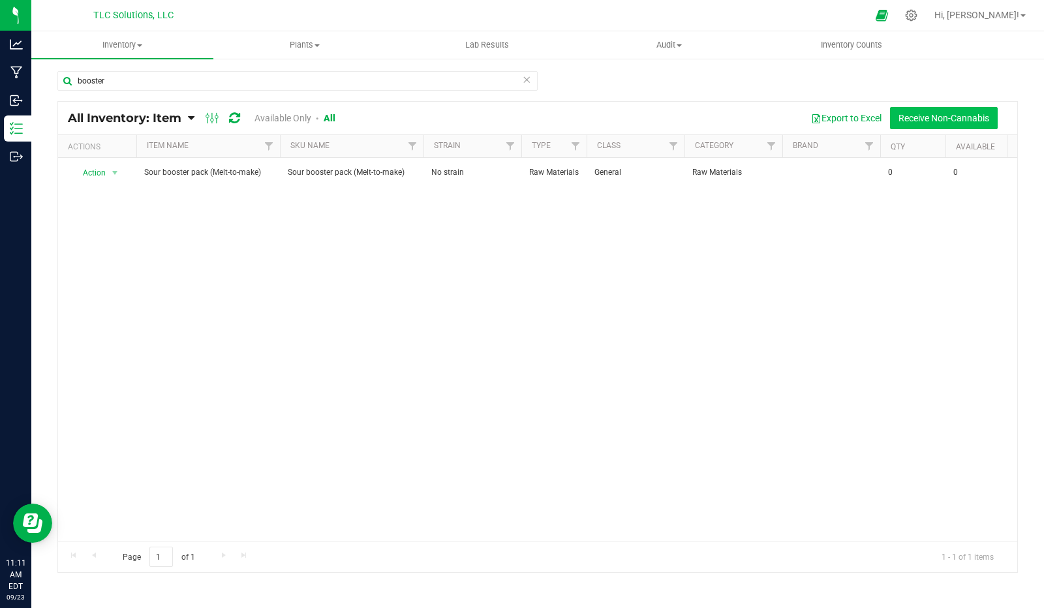
click at [974, 110] on button "Receive Non-Cannabis" at bounding box center [944, 118] width 108 height 22
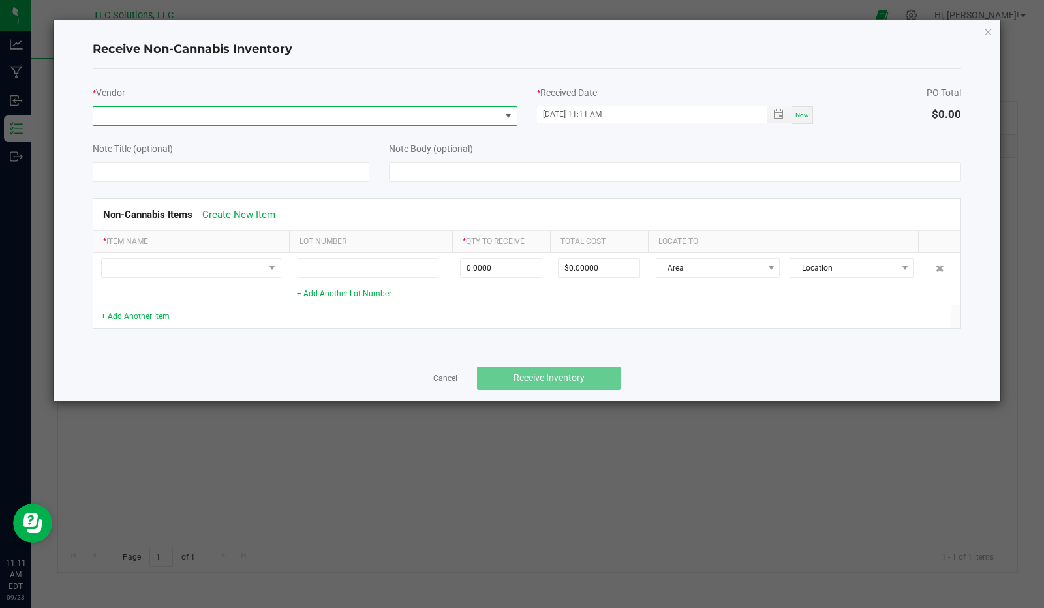
click at [159, 117] on span at bounding box center [296, 116] width 407 height 18
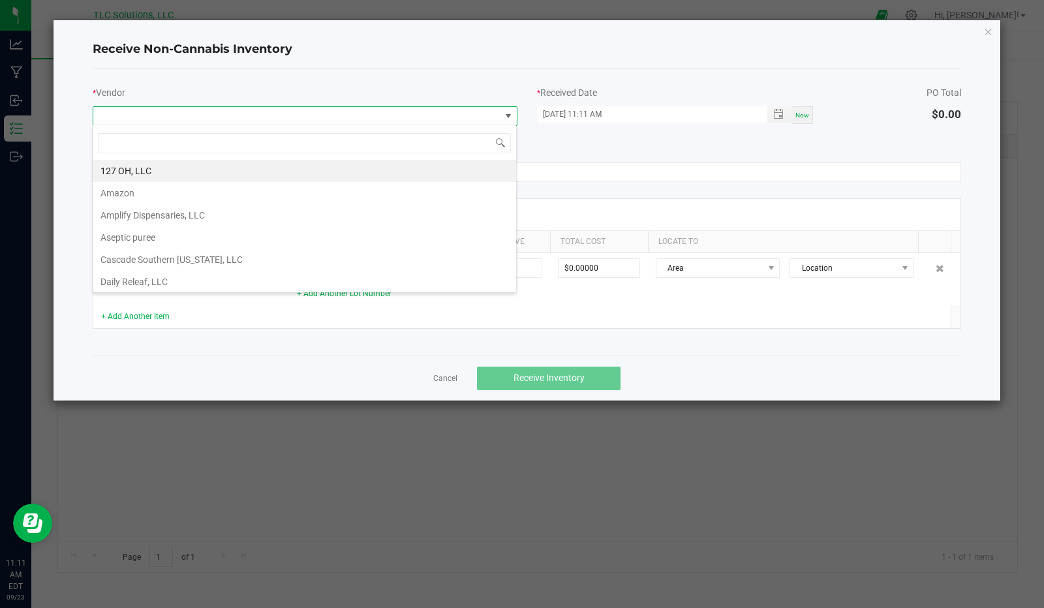
scroll to position [19, 424]
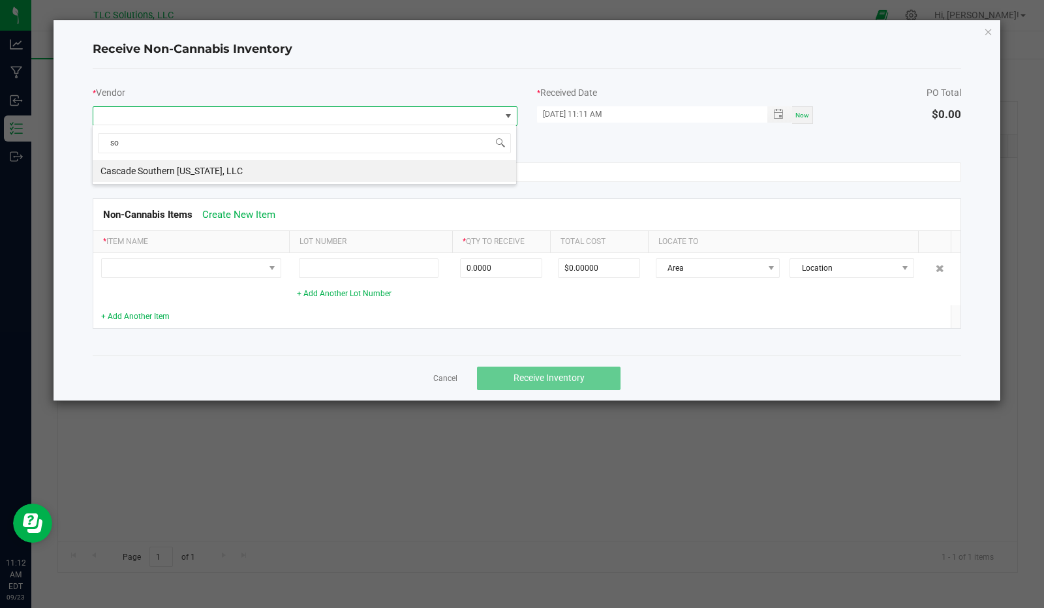
type input "s"
type input "amaz"
click at [179, 166] on li "Amazon" at bounding box center [304, 171] width 423 height 22
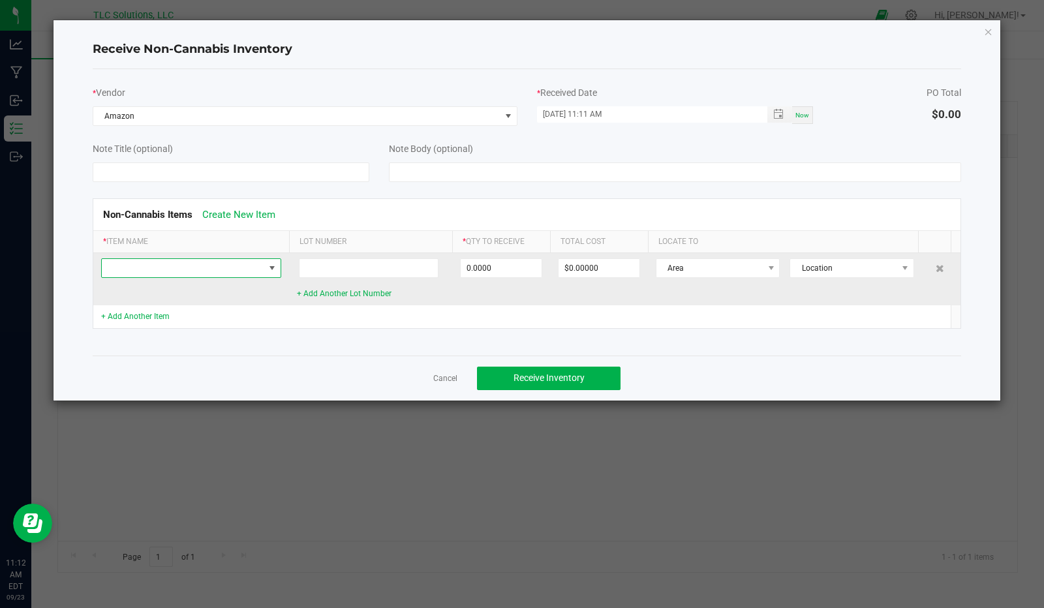
click at [146, 269] on span at bounding box center [183, 268] width 162 height 18
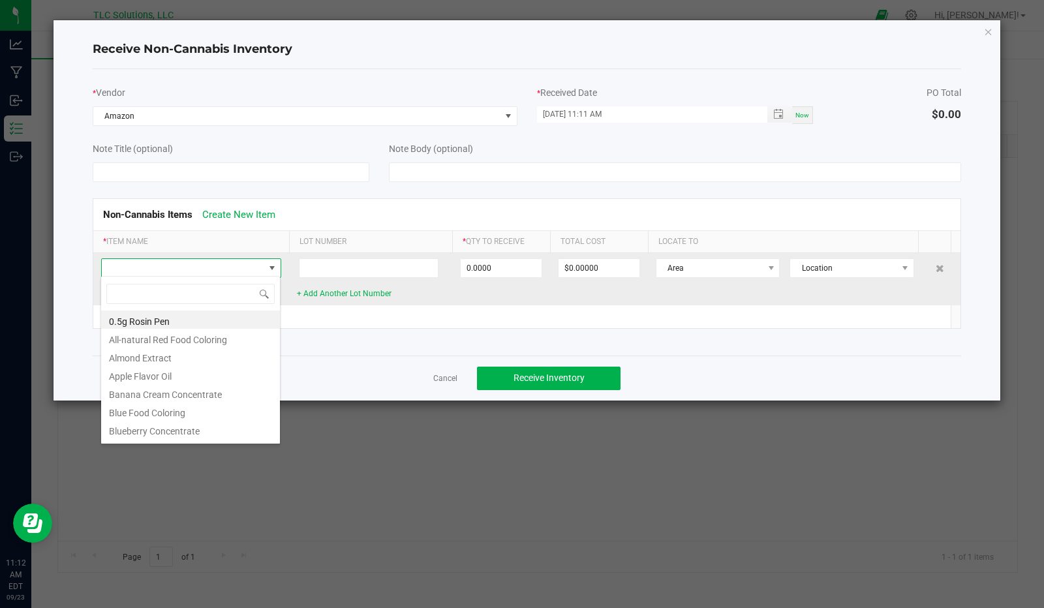
scroll to position [19, 180]
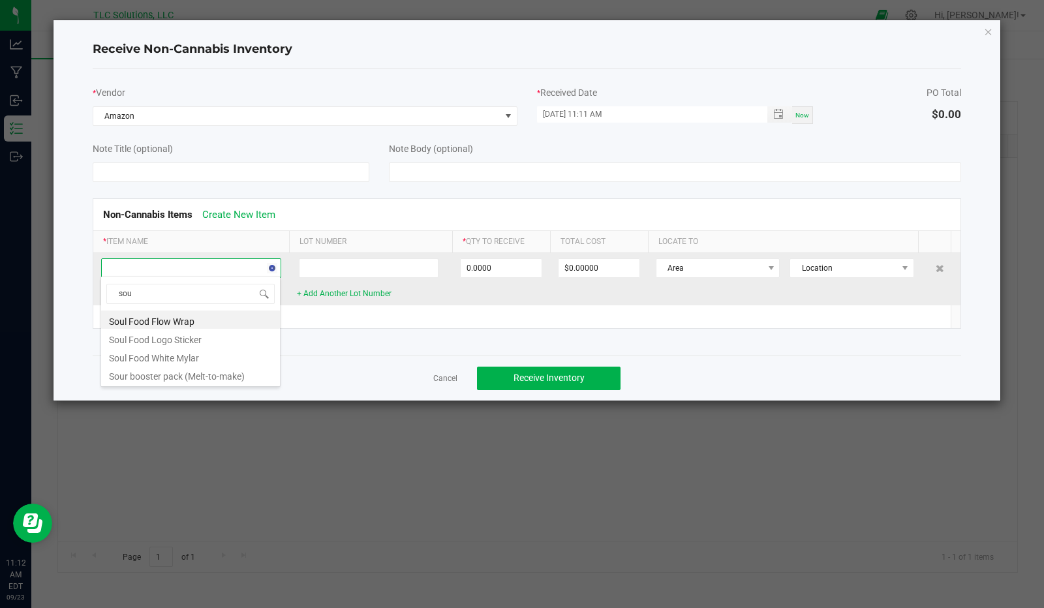
type input "sour"
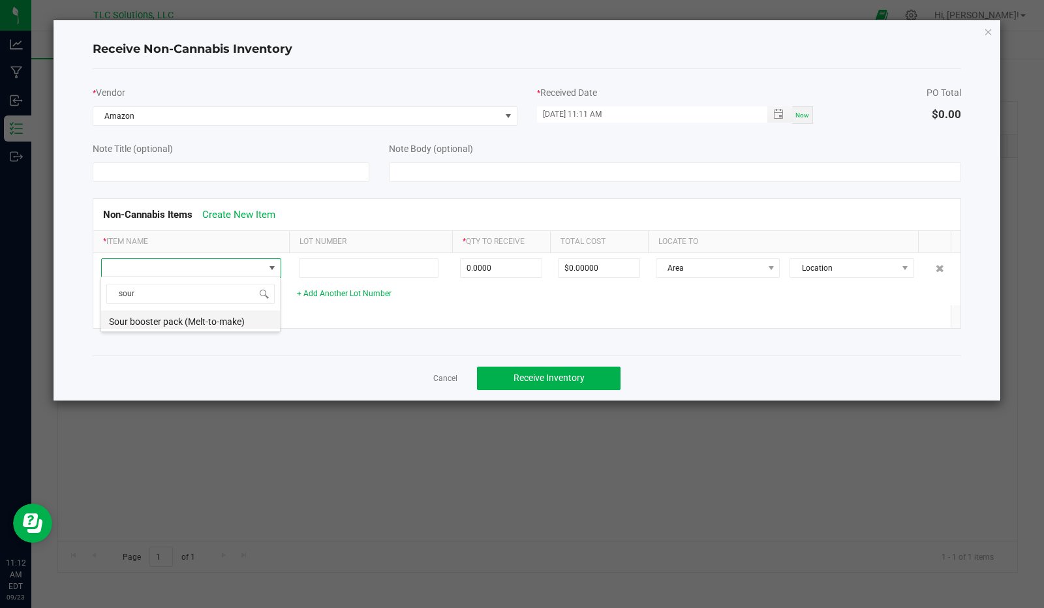
click at [162, 320] on li "Sour booster pack (Melt-to-make)" at bounding box center [190, 320] width 179 height 18
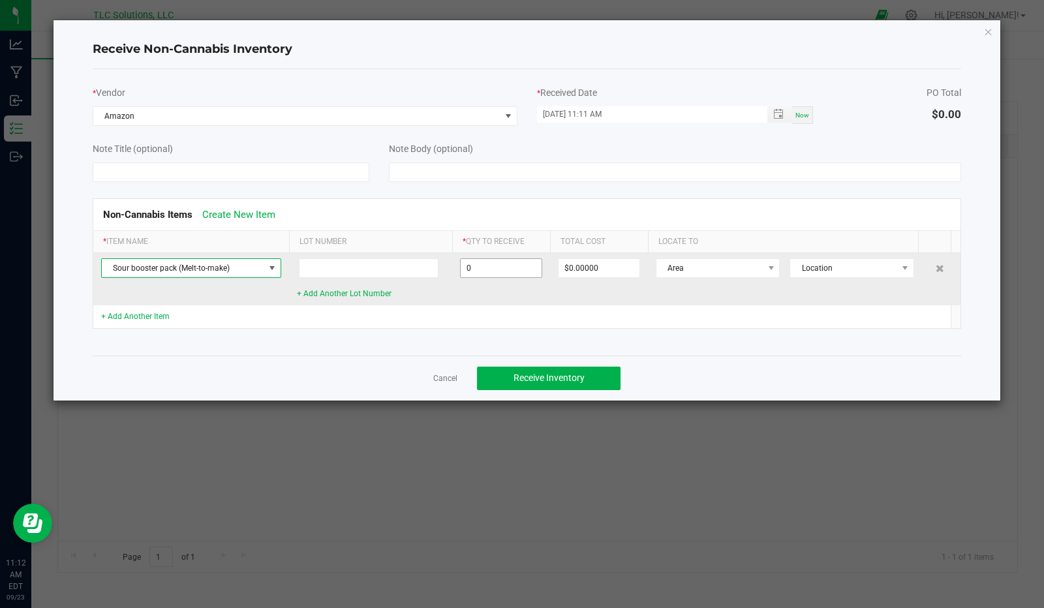
click at [501, 266] on input "0" at bounding box center [501, 268] width 81 height 18
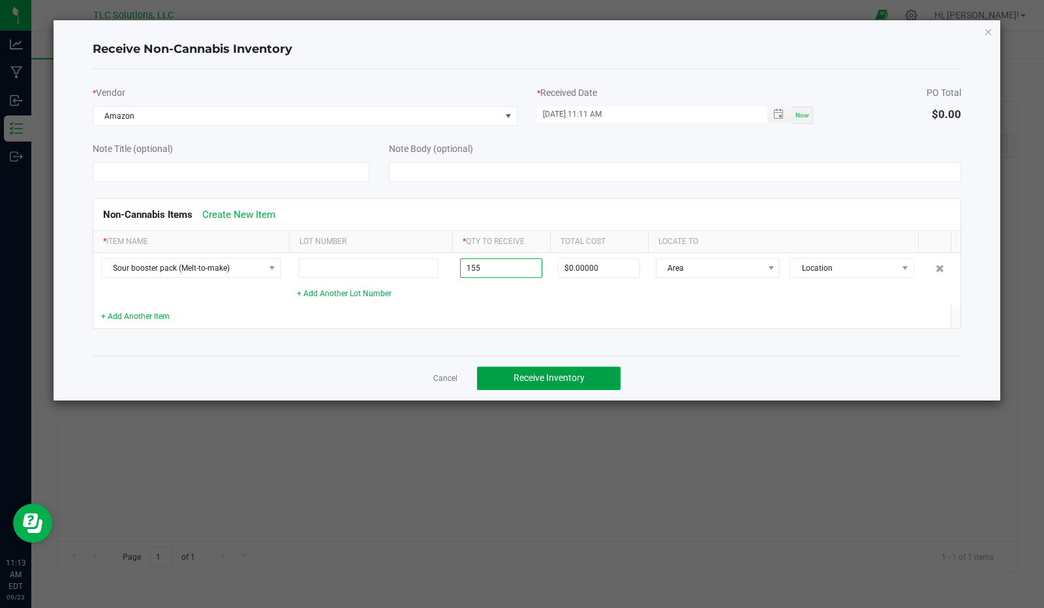
type input "155.0000 g"
click at [573, 367] on button "Receive Inventory" at bounding box center [549, 378] width 144 height 23
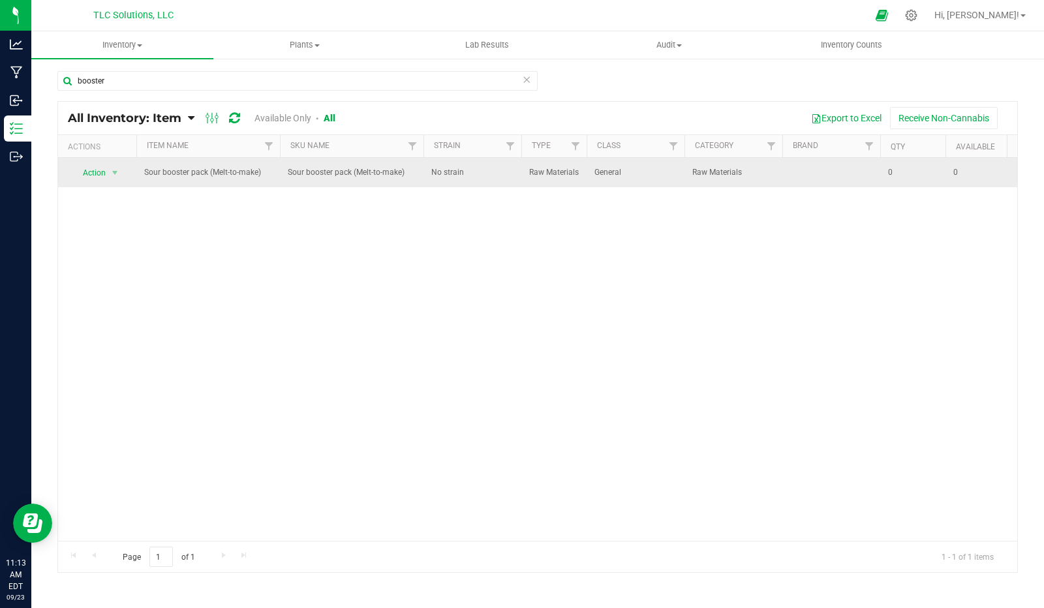
click at [202, 172] on span "Sour booster pack (Melt-to-make)" at bounding box center [208, 172] width 128 height 12
click at [115, 172] on span "select" at bounding box center [115, 173] width 10 height 10
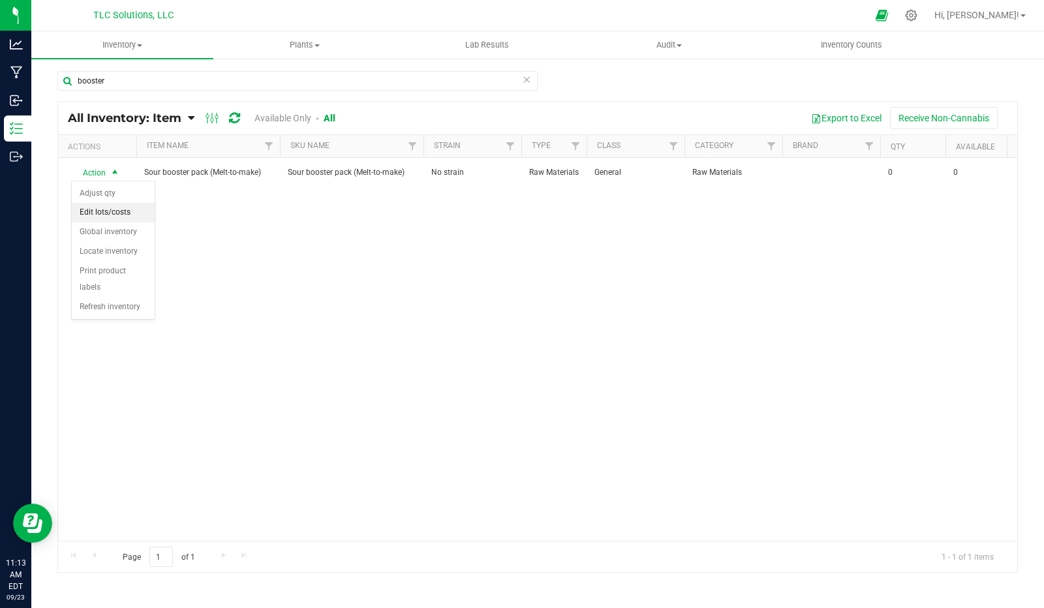
click at [97, 212] on li "Edit lots/costs" at bounding box center [113, 213] width 83 height 20
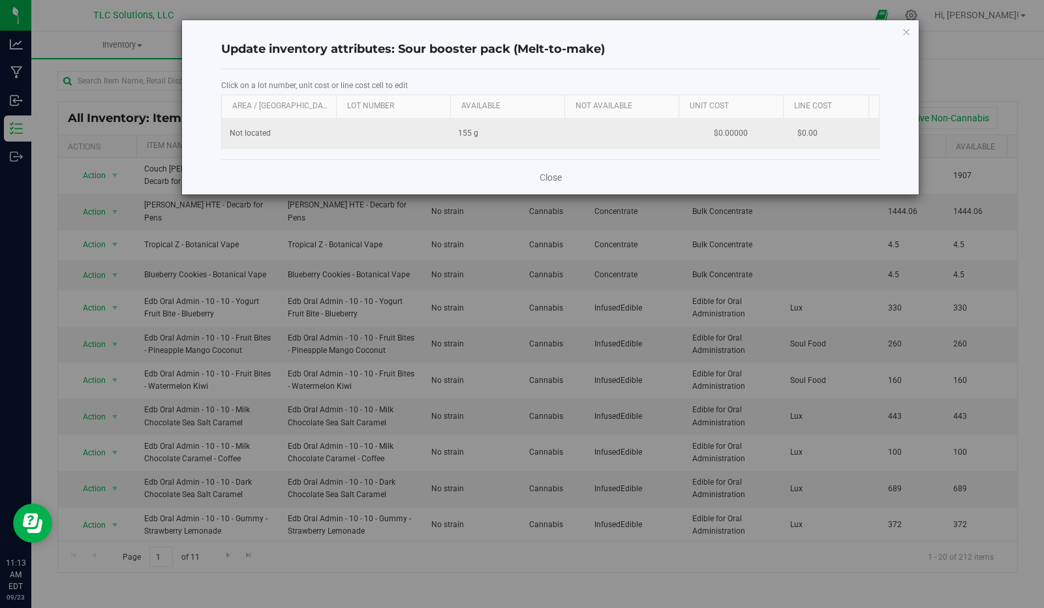
click at [269, 132] on span "Not located" at bounding box center [250, 133] width 41 height 12
click at [459, 129] on span "155 g" at bounding box center [468, 133] width 20 height 12
click at [249, 134] on span "Not located" at bounding box center [250, 133] width 41 height 12
drag, startPoint x: 479, startPoint y: 131, endPoint x: 649, endPoint y: 122, distance: 170.6
click at [499, 130] on td "155 g" at bounding box center [507, 133] width 114 height 29
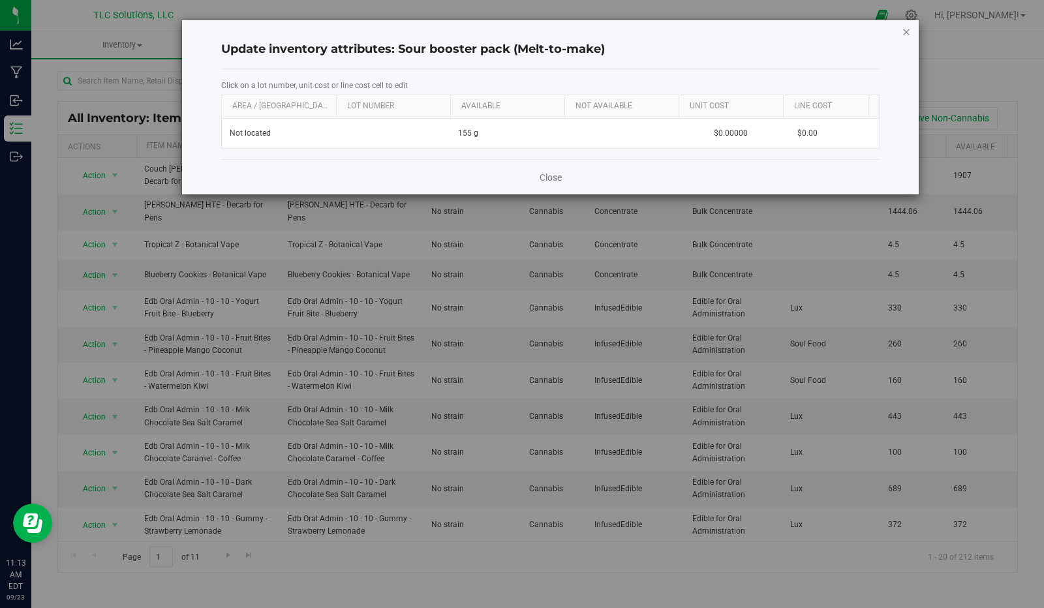
click at [910, 33] on icon "button" at bounding box center [906, 31] width 9 height 16
